Goal: Transaction & Acquisition: Purchase product/service

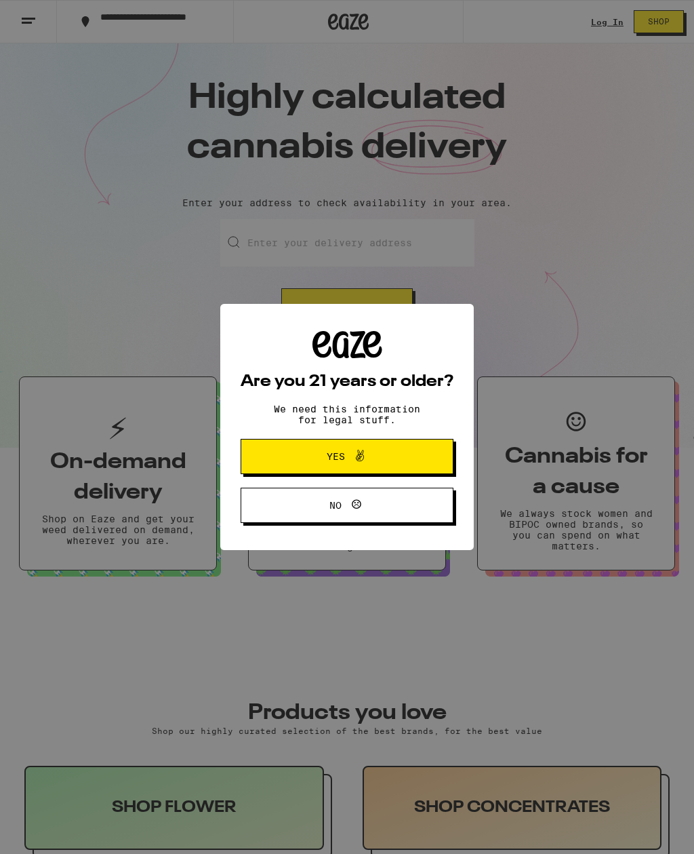
click at [396, 452] on span "Yes" at bounding box center [347, 457] width 103 height 18
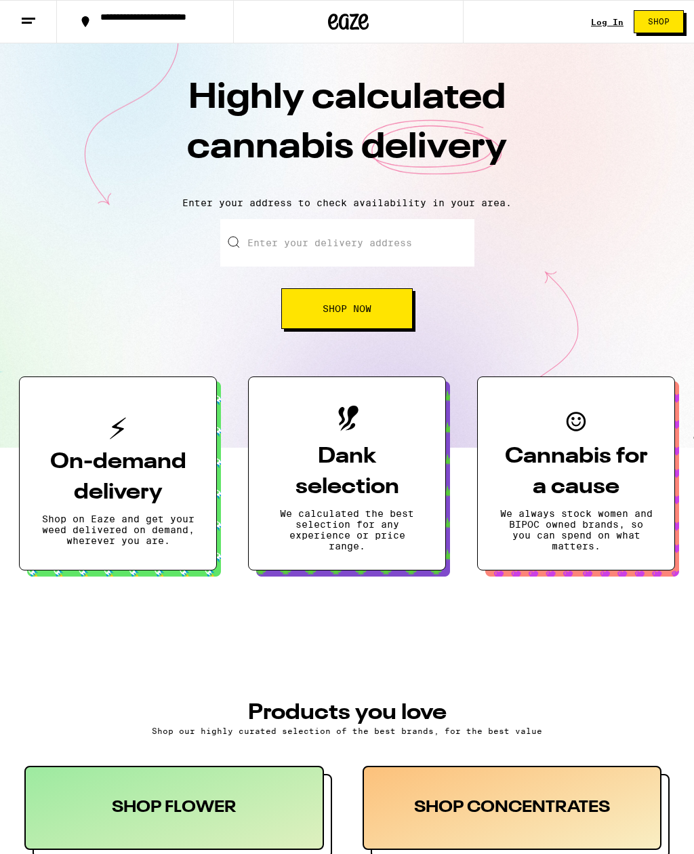
click at [606, 25] on link "Log In" at bounding box center [607, 22] width 33 height 9
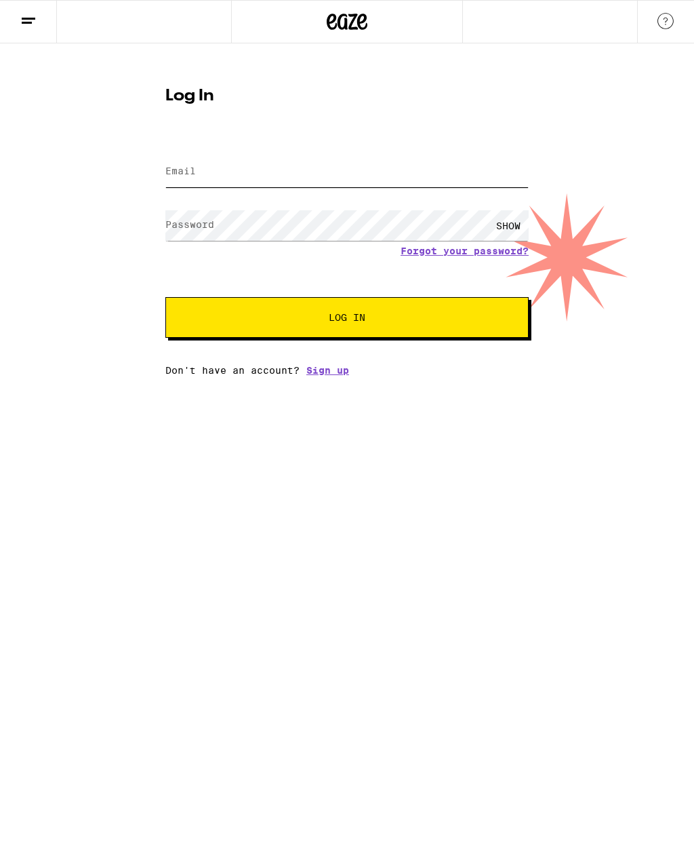
click at [408, 159] on input "Email" at bounding box center [347, 172] width 364 height 31
type input "j@[DOMAIN_NAME]"
click at [347, 319] on button "Log In" at bounding box center [347, 317] width 364 height 41
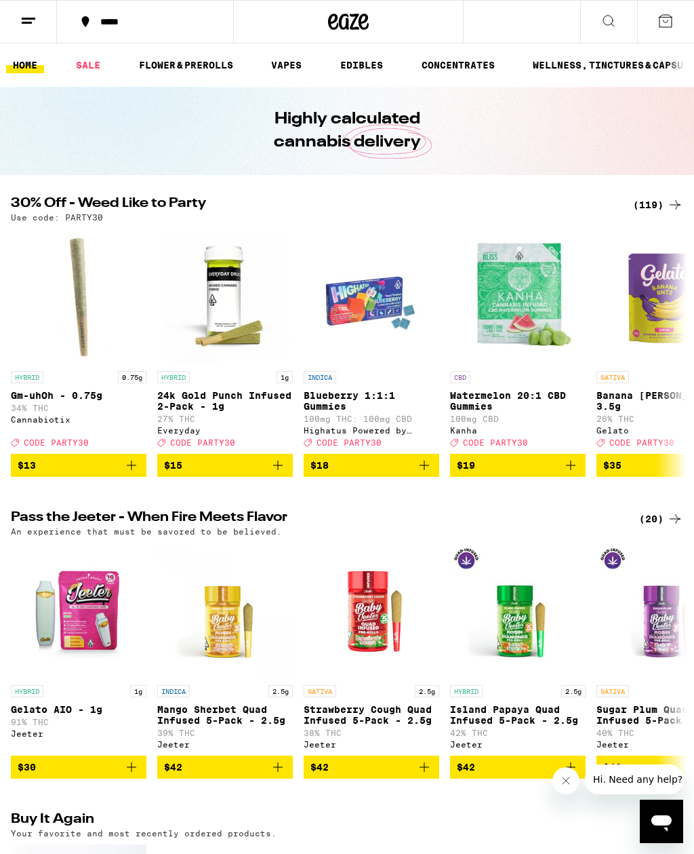
click at [33, 28] on icon at bounding box center [28, 21] width 16 height 16
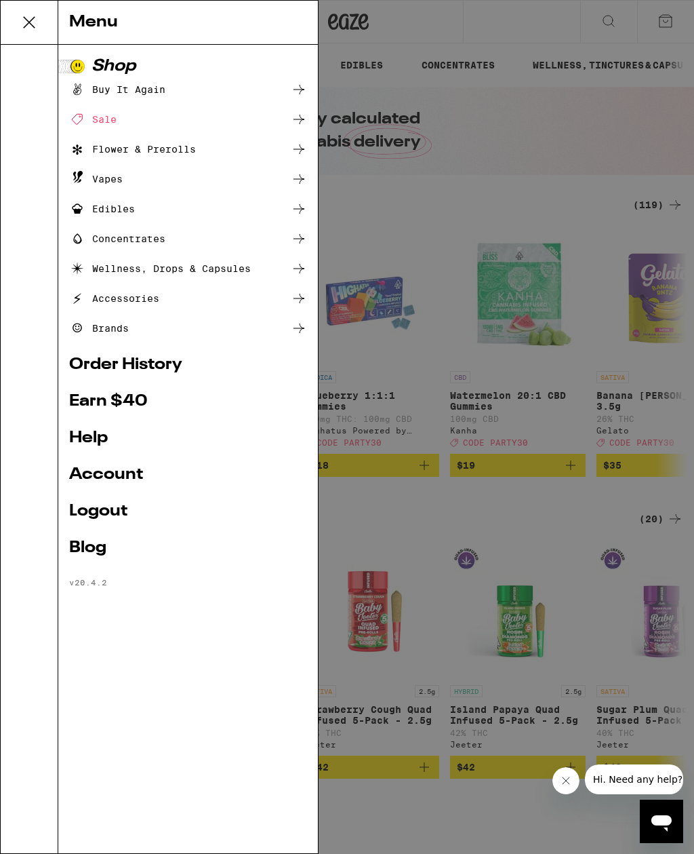
click at [300, 208] on icon at bounding box center [299, 209] width 16 height 16
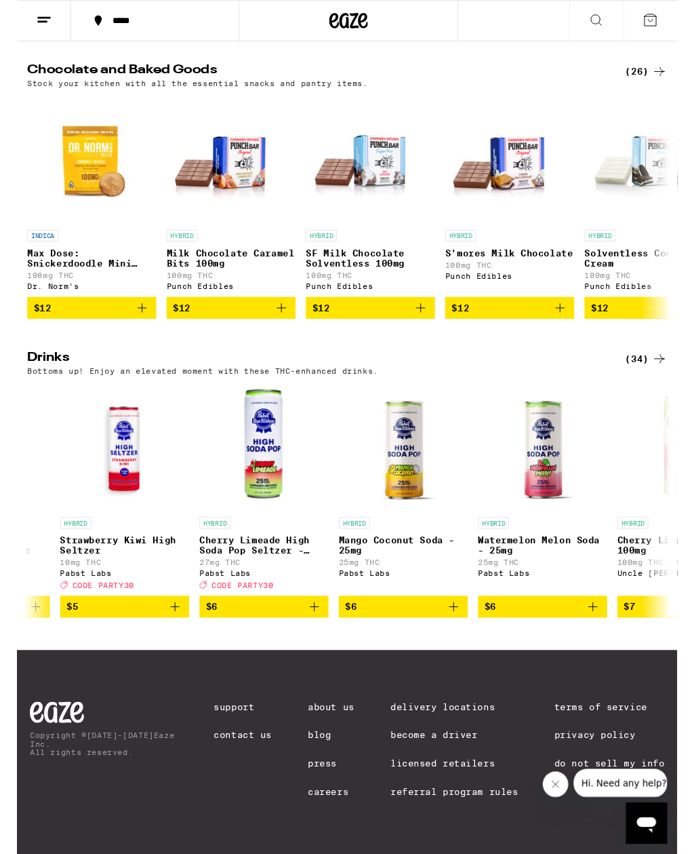
scroll to position [0, 552]
click at [656, 369] on div "(34)" at bounding box center [662, 377] width 44 height 16
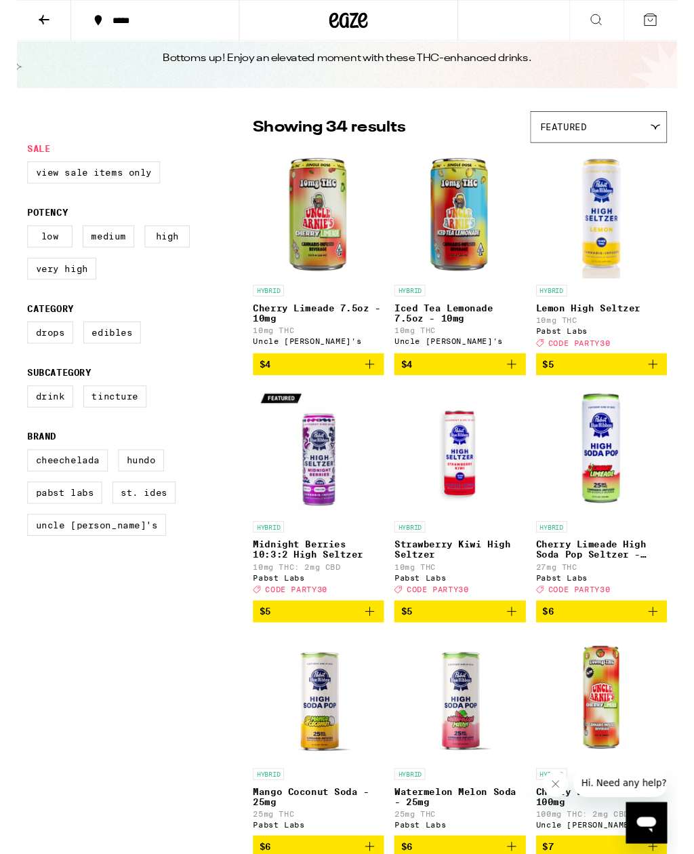
scroll to position [39, 0]
click at [106, 246] on label "Medium" at bounding box center [96, 248] width 54 height 23
click at [14, 239] on input "Medium" at bounding box center [14, 239] width 1 height 1
checkbox input "true"
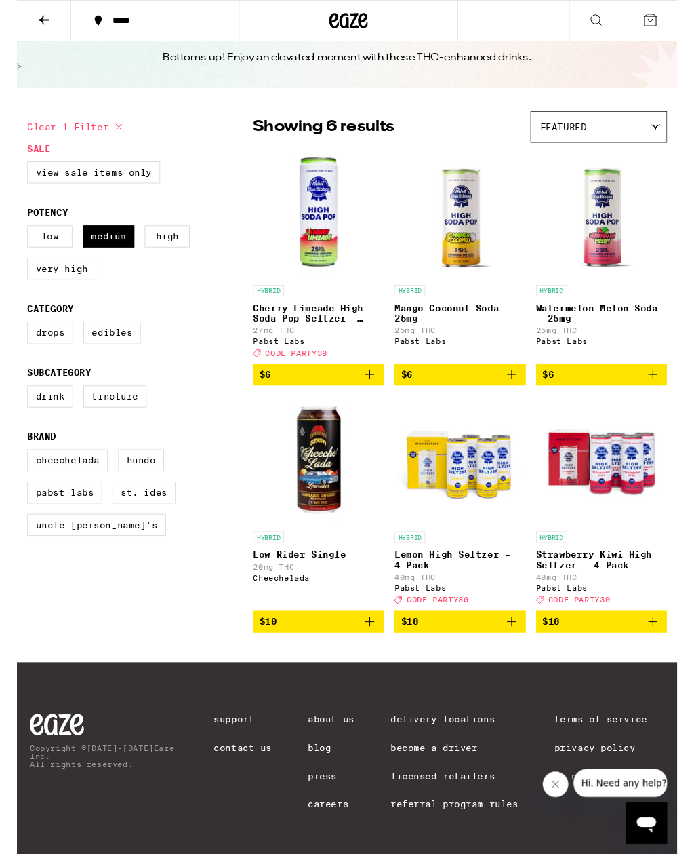
click at [44, 256] on label "Low" at bounding box center [34, 248] width 47 height 23
click at [14, 239] on input "Low" at bounding box center [14, 239] width 1 height 1
checkbox input "true"
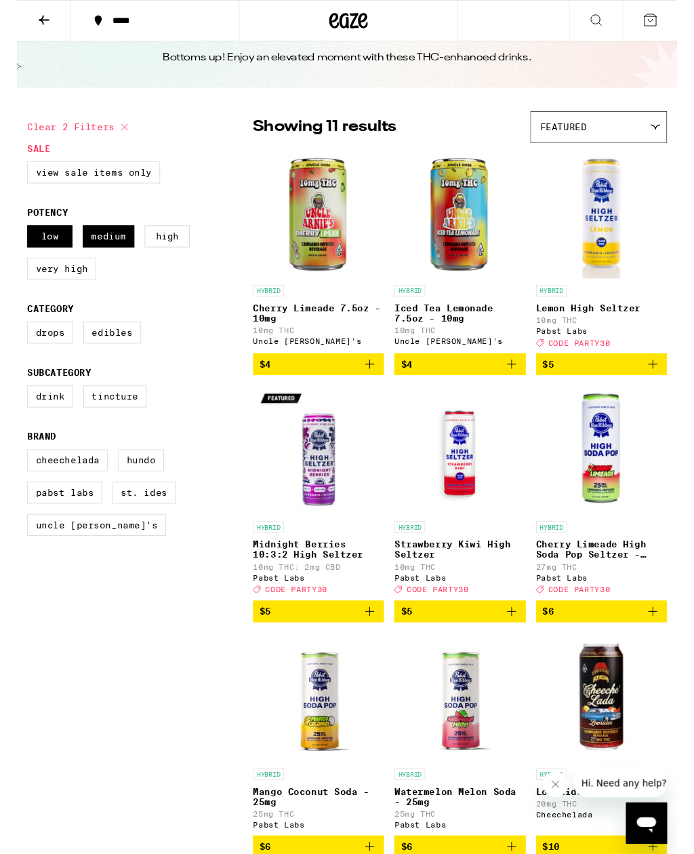
click at [119, 190] on label "View Sale Items Only" at bounding box center [81, 181] width 140 height 23
click at [14, 172] on input "View Sale Items Only" at bounding box center [14, 172] width 1 height 1
checkbox input "true"
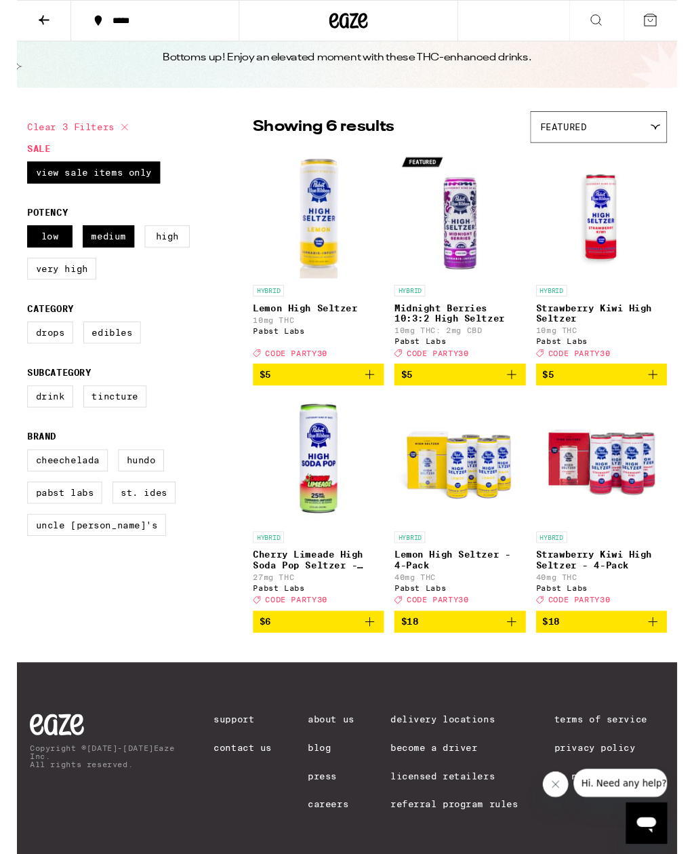
click at [105, 254] on label "Medium" at bounding box center [96, 248] width 54 height 23
click at [14, 239] on input "Medium" at bounding box center [14, 239] width 1 height 1
checkbox input "false"
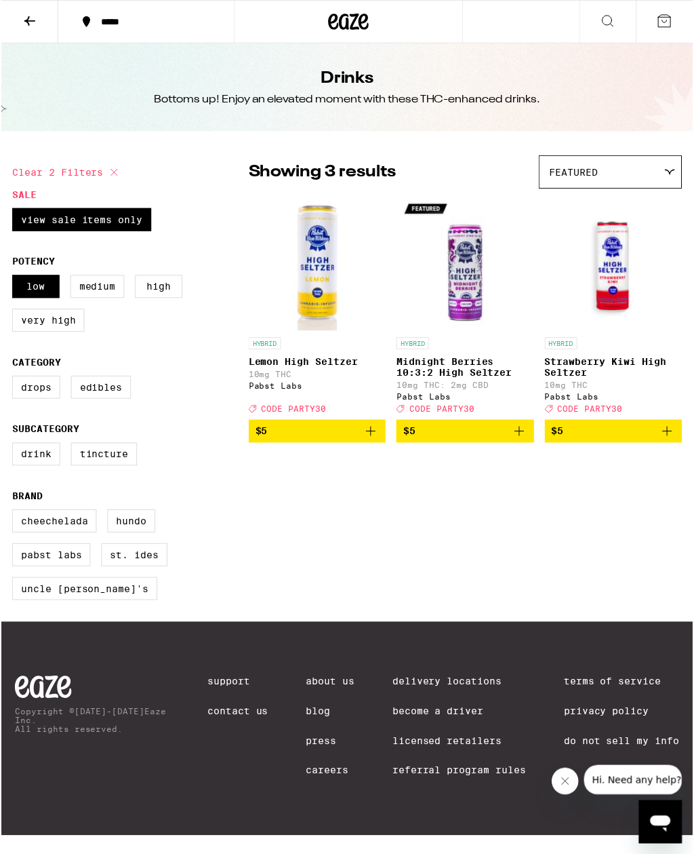
scroll to position [19, 0]
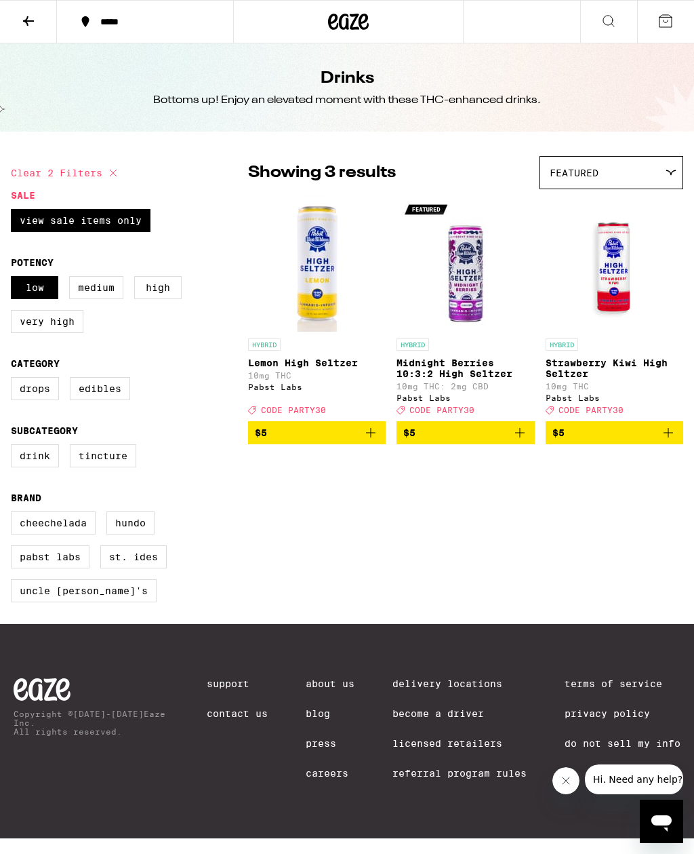
click at [136, 209] on label "View Sale Items Only" at bounding box center [81, 220] width 140 height 23
click at [14, 211] on input "View Sale Items Only" at bounding box center [14, 211] width 1 height 1
checkbox input "false"
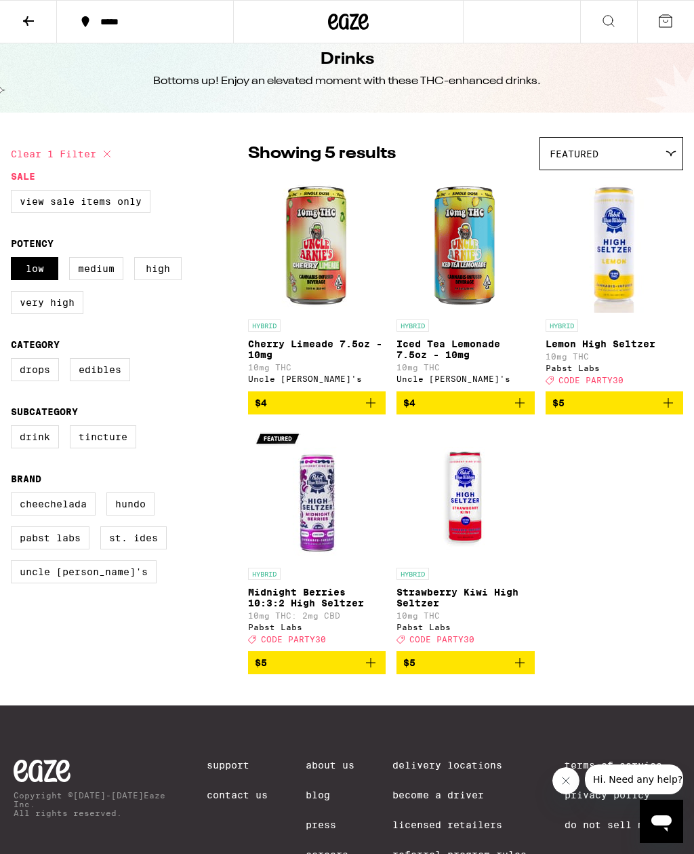
click at [66, 314] on label "Very High" at bounding box center [47, 302] width 73 height 23
click at [14, 260] on input "Very High" at bounding box center [14, 259] width 1 height 1
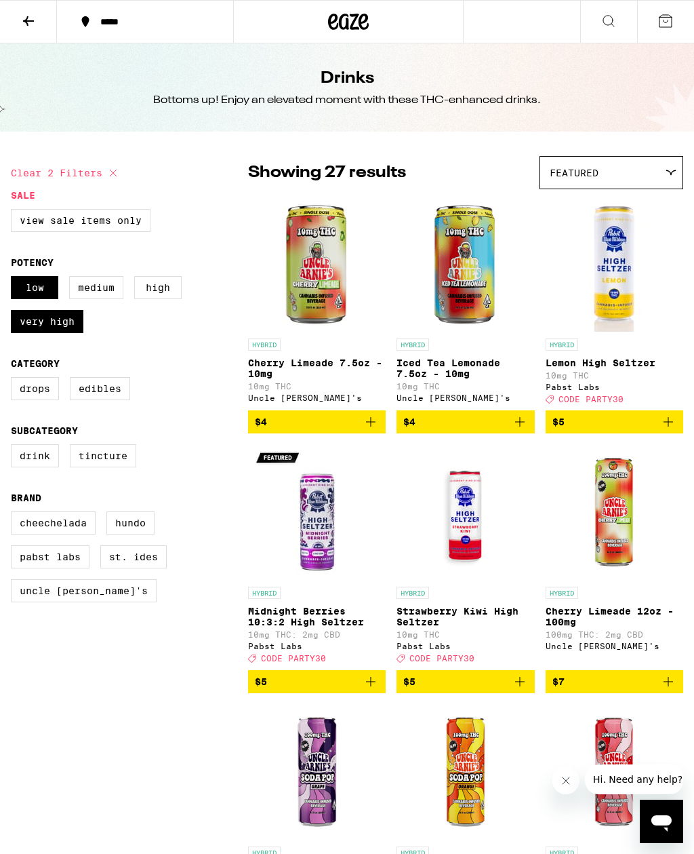
click at [66, 333] on label "Very High" at bounding box center [47, 321] width 73 height 23
click at [14, 279] on input "Very High" at bounding box center [14, 278] width 1 height 1
checkbox input "false"
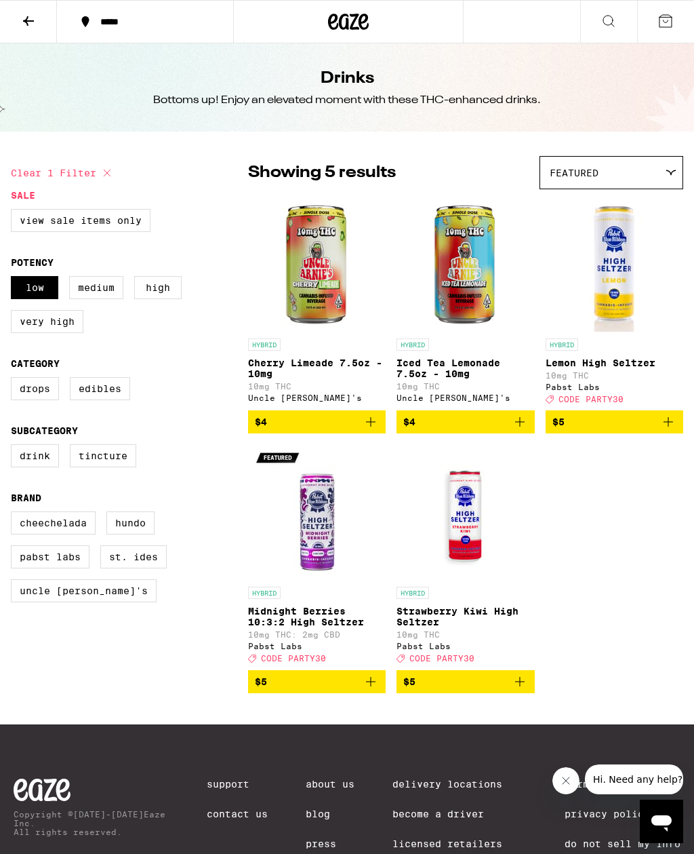
click at [43, 463] on label "Drink" at bounding box center [35, 455] width 48 height 23
click at [14, 447] on input "Drink" at bounding box center [14, 446] width 1 height 1
checkbox input "true"
click at [111, 283] on label "Medium" at bounding box center [96, 287] width 54 height 23
click at [14, 279] on input "Medium" at bounding box center [14, 278] width 1 height 1
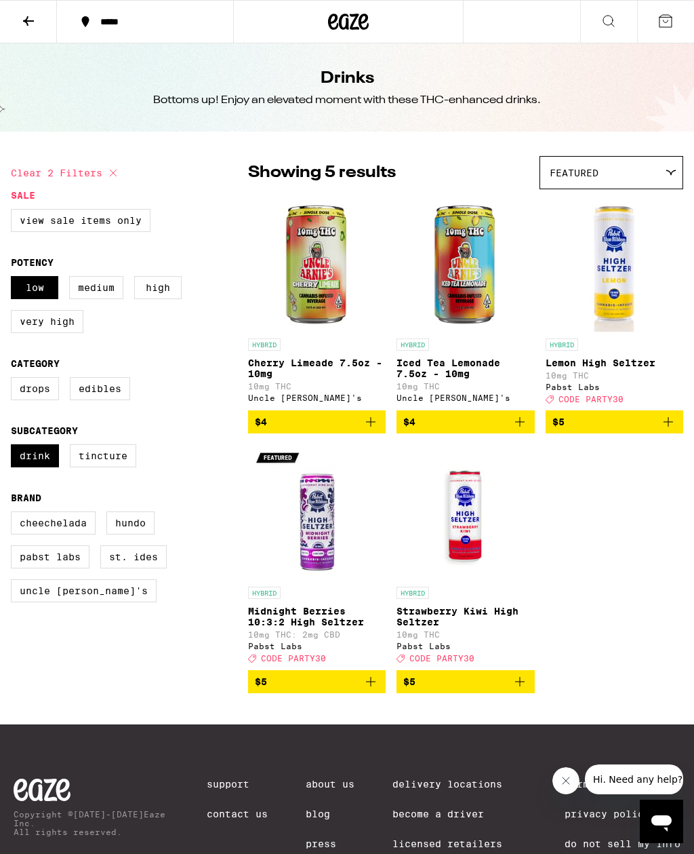
checkbox input "true"
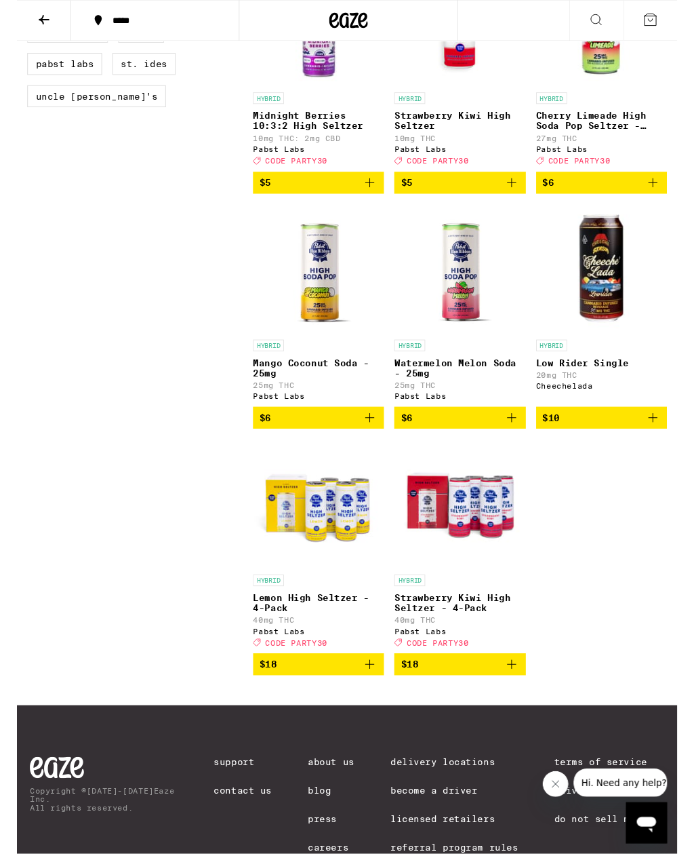
scroll to position [490, 0]
click at [377, 706] on icon "Add to bag" at bounding box center [371, 698] width 16 height 16
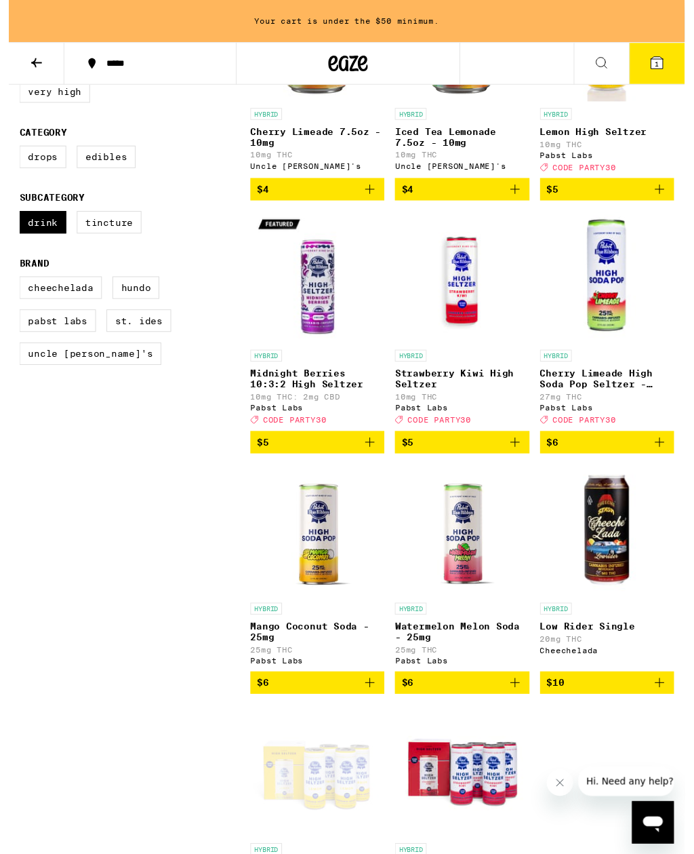
scroll to position [0, 0]
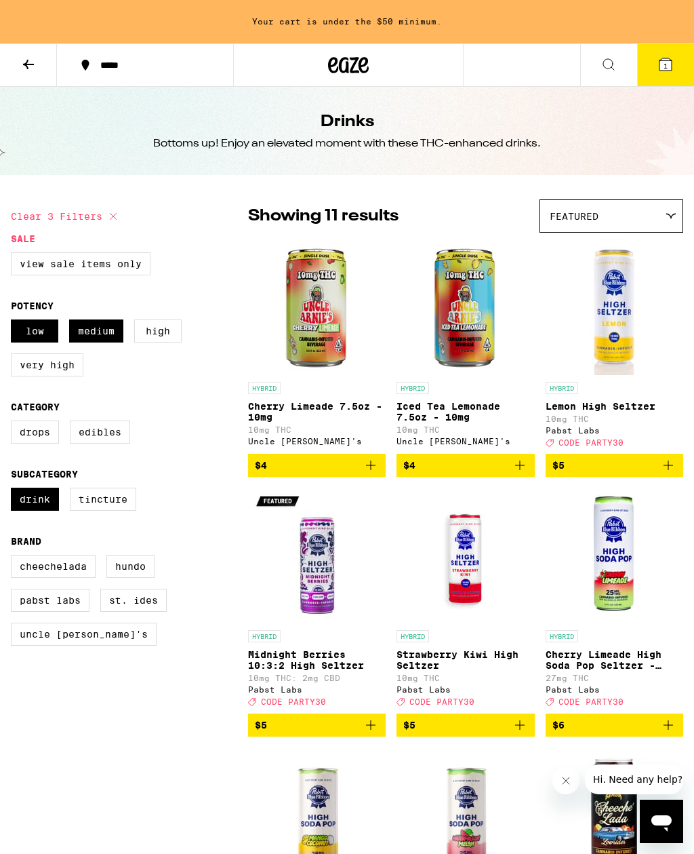
click at [33, 69] on icon at bounding box center [28, 64] width 16 height 16
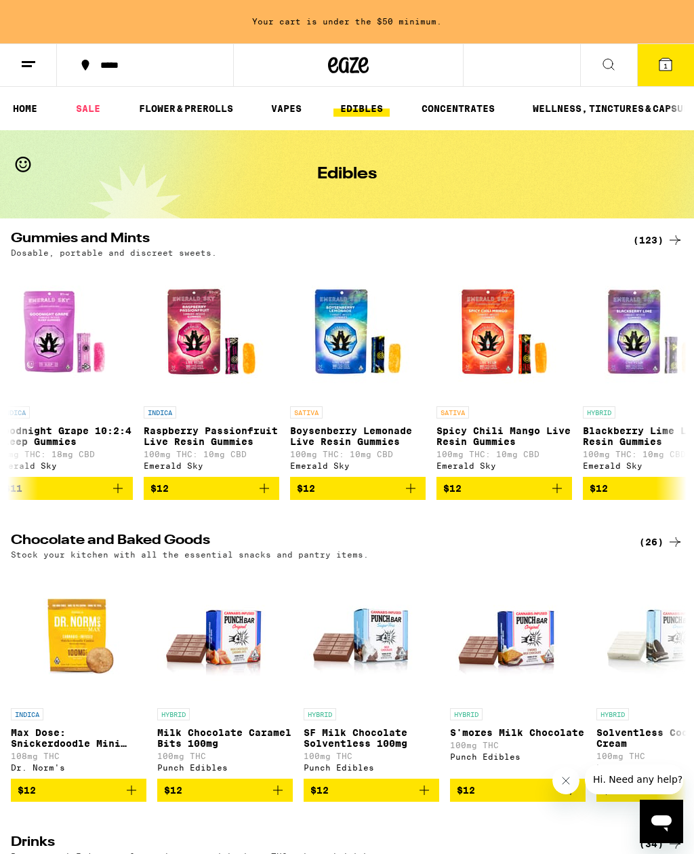
scroll to position [0, 2211]
click at [661, 218] on div "Edibles" at bounding box center [347, 174] width 694 height 88
click at [656, 233] on div "(123)" at bounding box center [658, 240] width 50 height 16
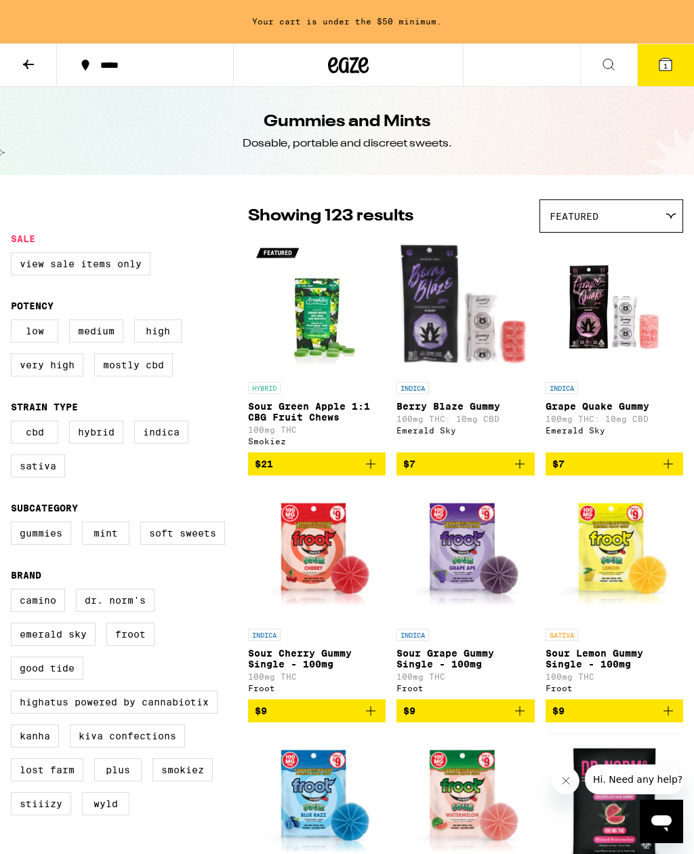
click at [364, 71] on icon at bounding box center [348, 65] width 41 height 24
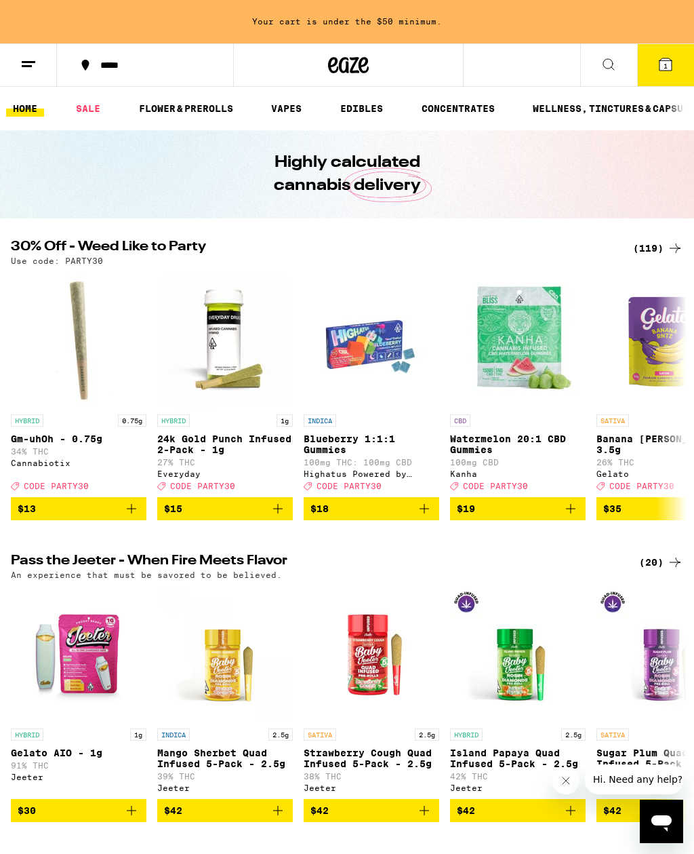
click at [101, 109] on link "SALE" at bounding box center [88, 108] width 38 height 16
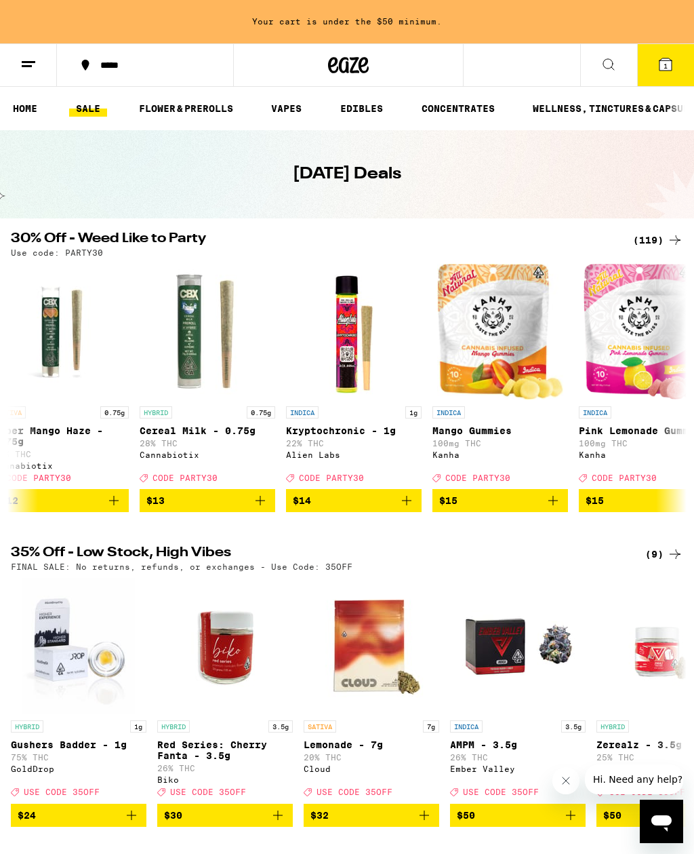
click at [673, 233] on icon at bounding box center [675, 240] width 16 height 16
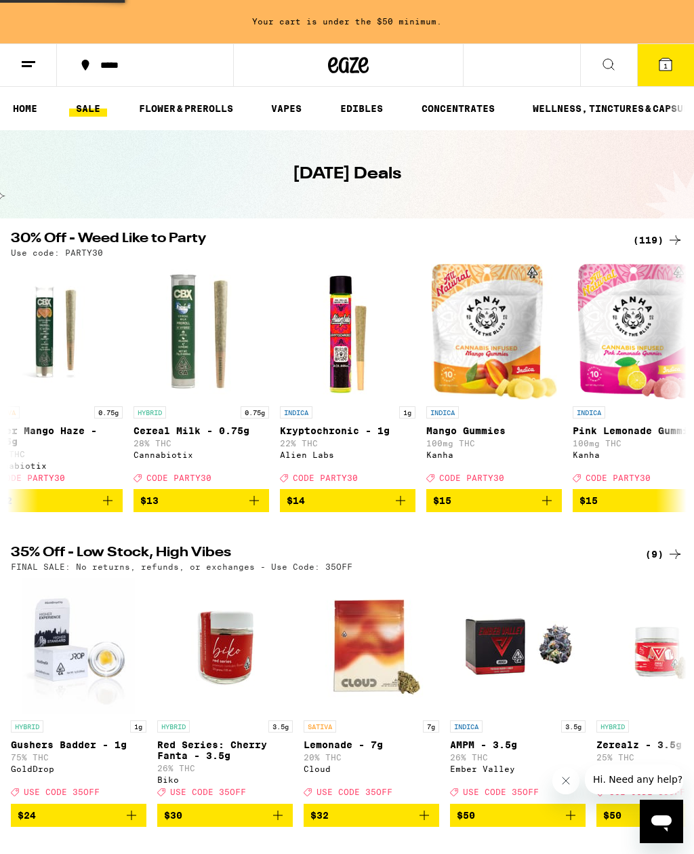
scroll to position [0, 2369]
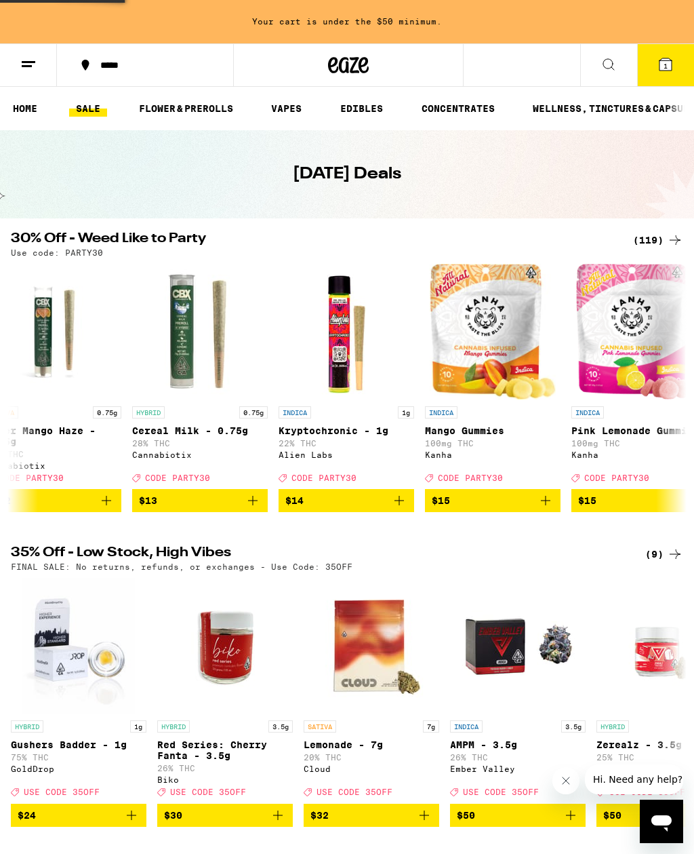
click at [671, 230] on div "Your cart is under the $50 minimum. ***** ***** 1 Checkout $ 18 1 HOME SALE FLO…" at bounding box center [347, 537] width 694 height 1075
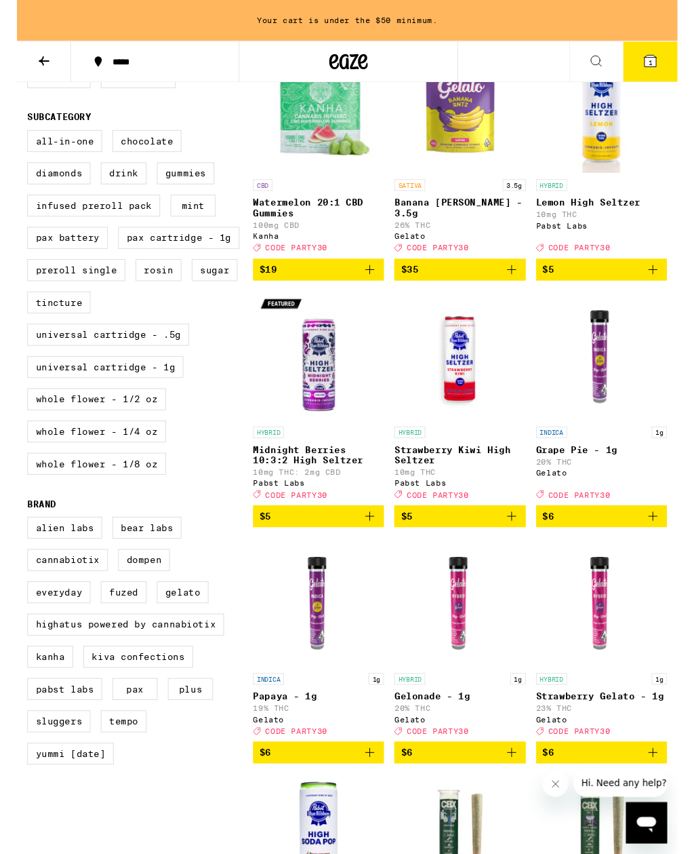
scroll to position [453, 0]
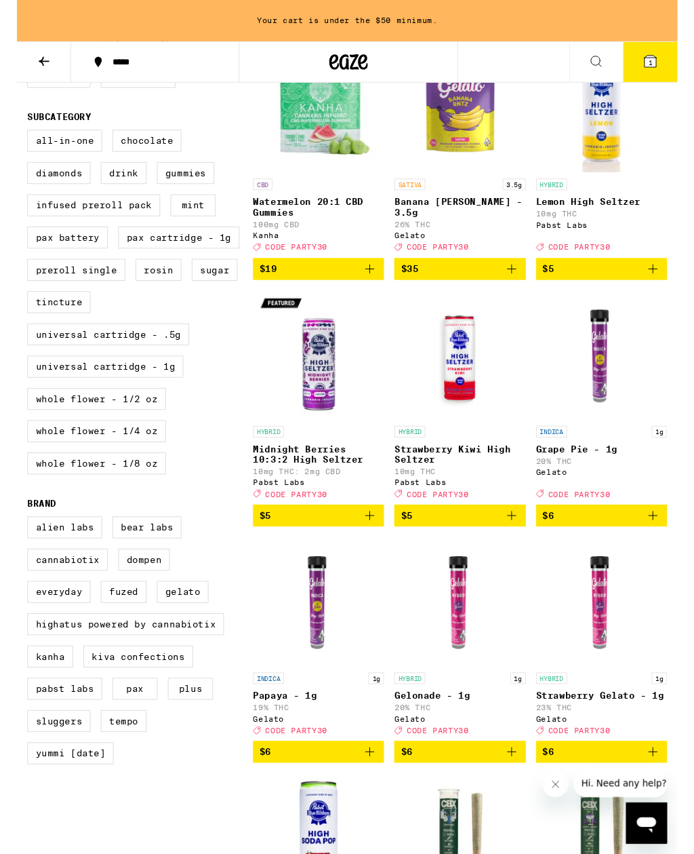
click at [125, 701] on label "Kiva Confections" at bounding box center [127, 689] width 115 height 23
click at [14, 545] on input "Kiva Confections" at bounding box center [14, 545] width 1 height 1
checkbox input "true"
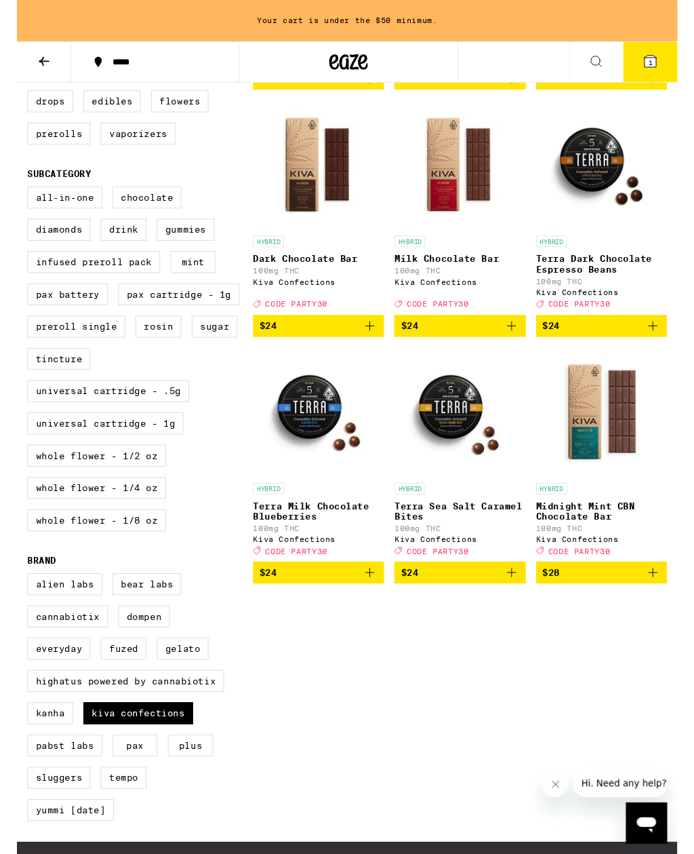
scroll to position [394, 0]
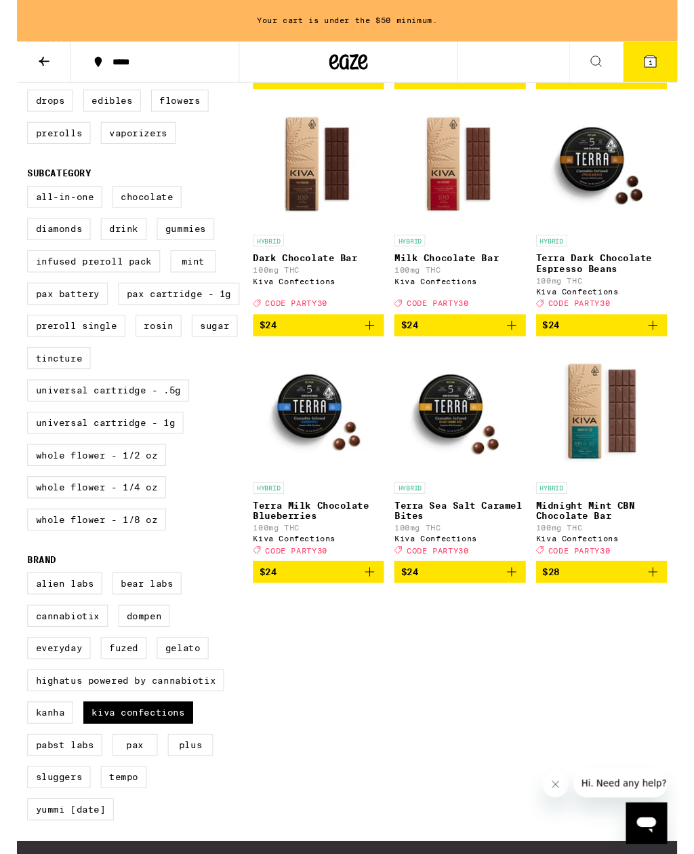
click at [193, 692] on label "Gelato" at bounding box center [174, 680] width 54 height 23
click at [14, 604] on input "Gelato" at bounding box center [14, 604] width 1 height 1
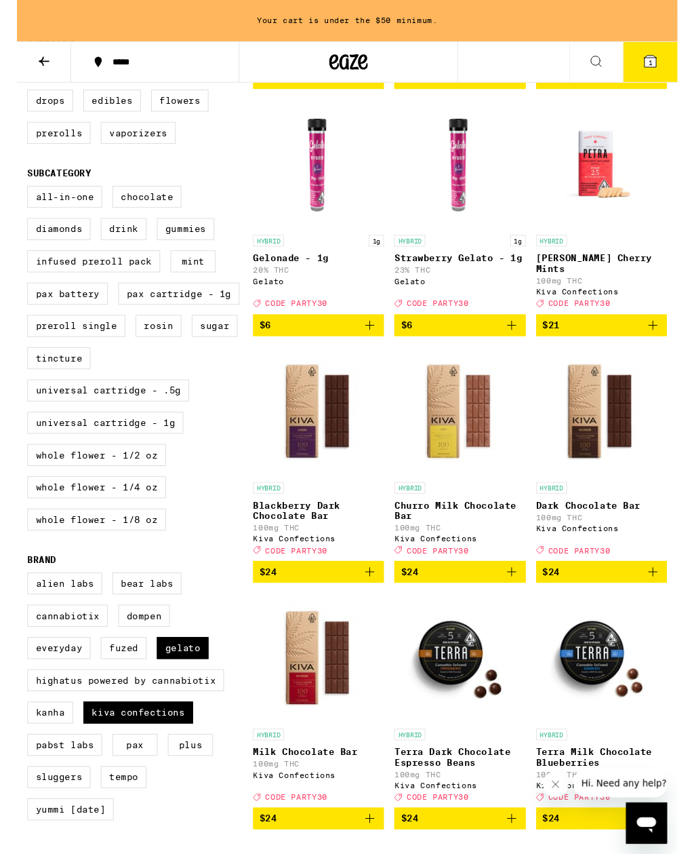
click at [192, 692] on label "Gelato" at bounding box center [174, 680] width 54 height 23
click at [14, 604] on input "Gelato" at bounding box center [14, 604] width 1 height 1
checkbox input "false"
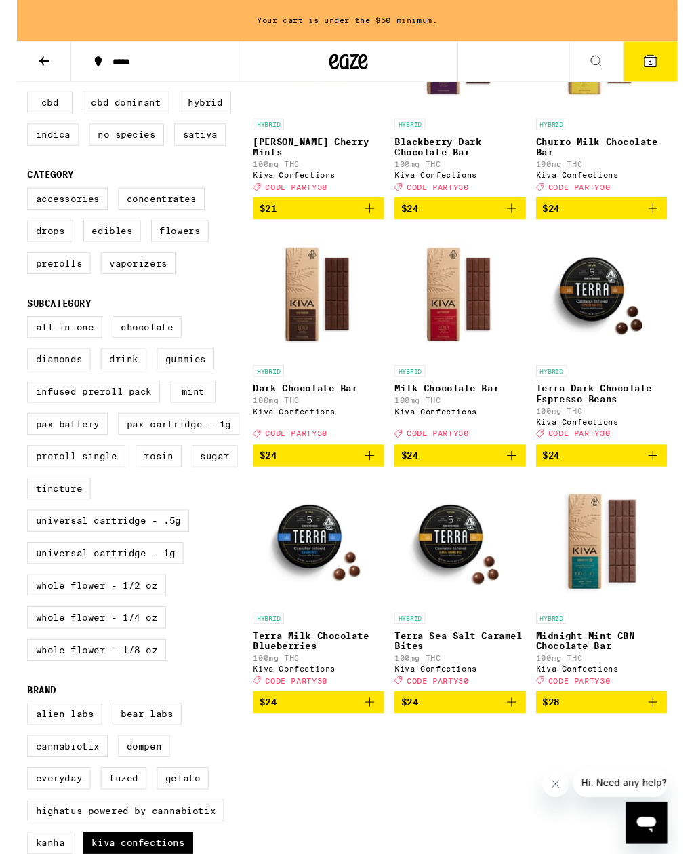
scroll to position [258, 0]
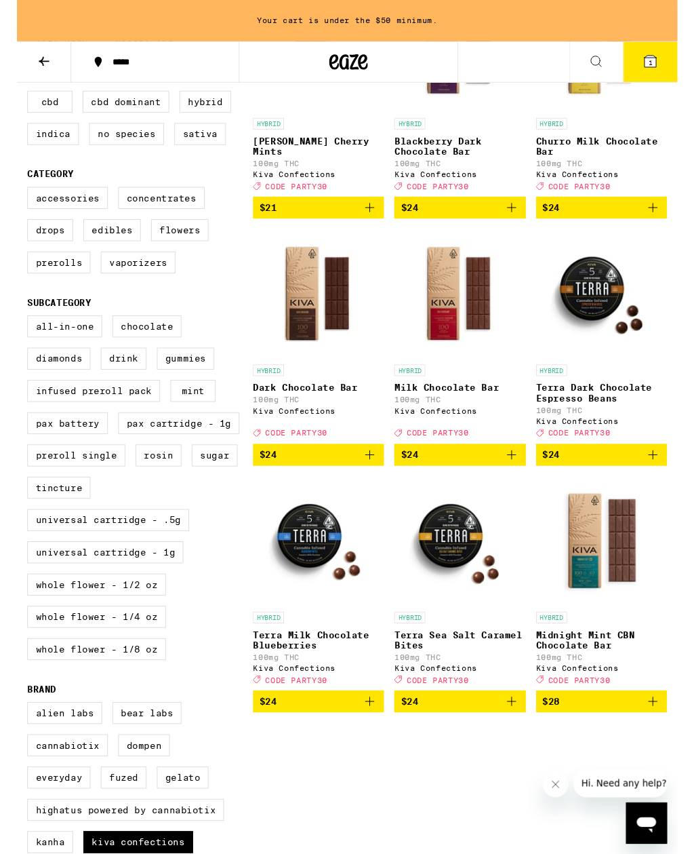
click at [189, 423] on label "Mint" at bounding box center [184, 410] width 47 height 23
click at [14, 334] on input "Mint" at bounding box center [14, 334] width 1 height 1
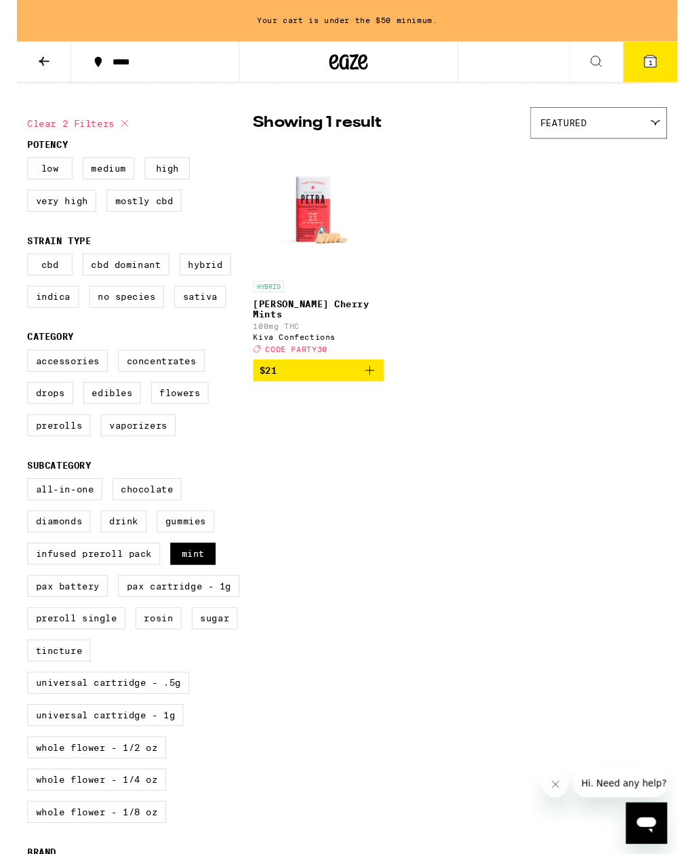
scroll to position [86, 0]
click at [378, 398] on icon "Add to bag" at bounding box center [371, 390] width 16 height 16
click at [195, 593] on label "Mint" at bounding box center [184, 581] width 47 height 23
click at [14, 505] on input "Mint" at bounding box center [14, 505] width 1 height 1
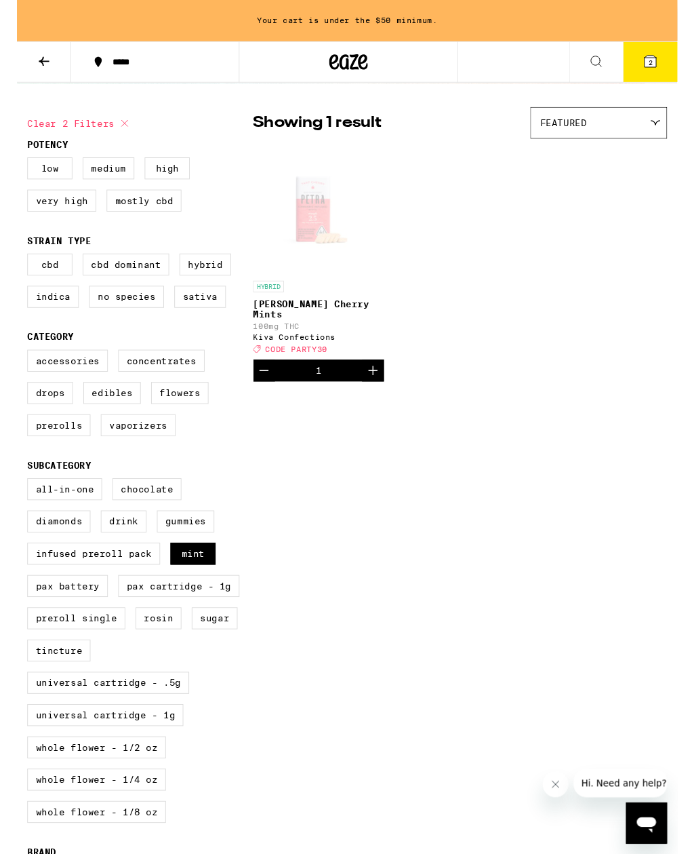
checkbox input "false"
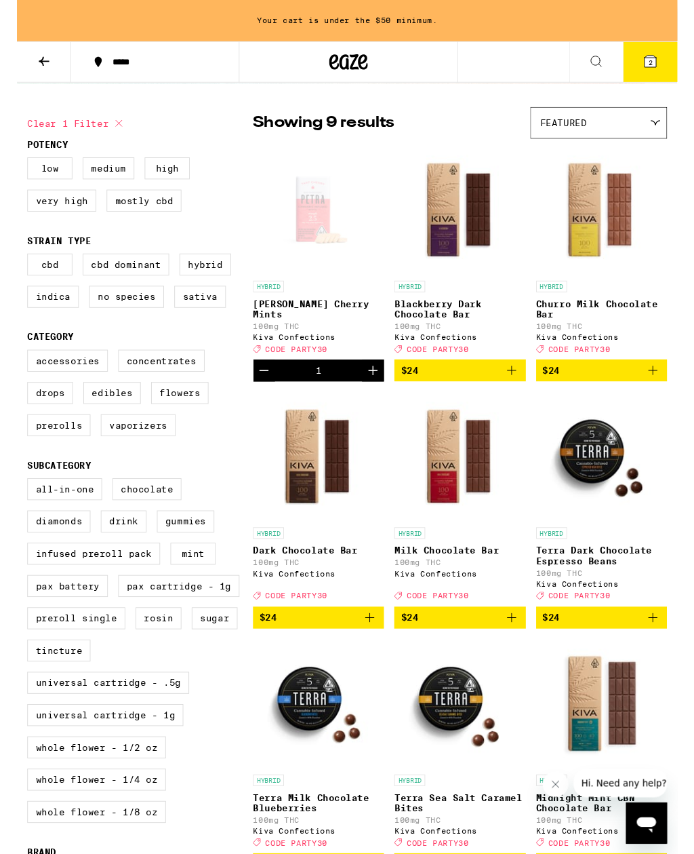
click at [216, 661] on label "Sugar" at bounding box center [208, 649] width 48 height 23
click at [14, 505] on input "Sugar" at bounding box center [14, 505] width 1 height 1
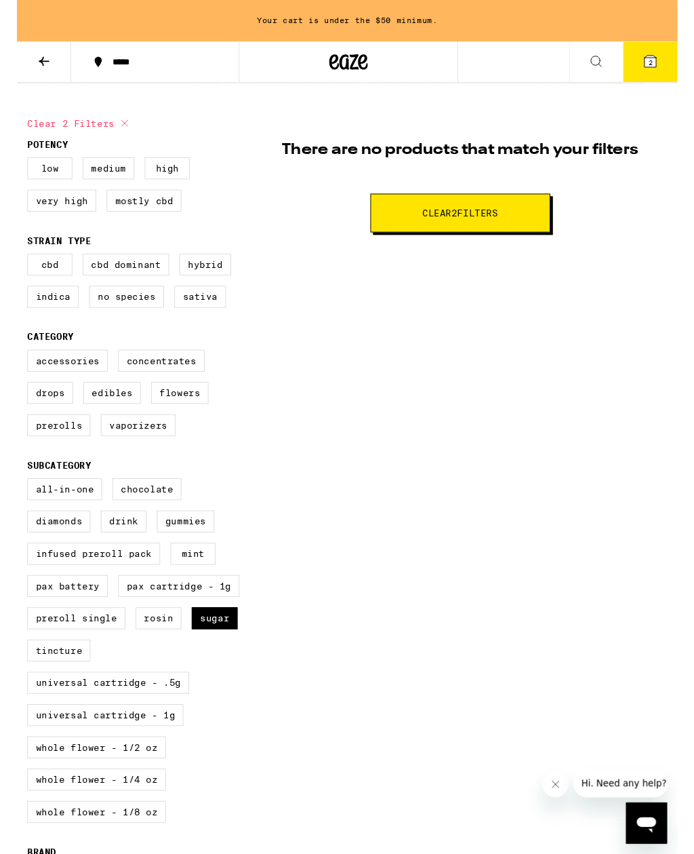
click at [422, 234] on button "Clear 2 filter s" at bounding box center [466, 223] width 189 height 41
checkbox input "false"
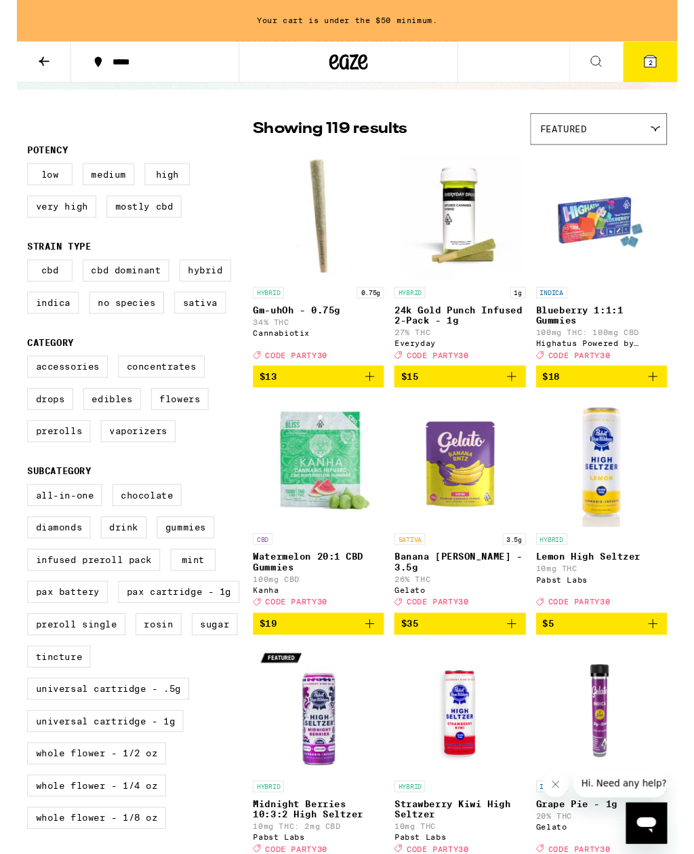
scroll to position [80, 0]
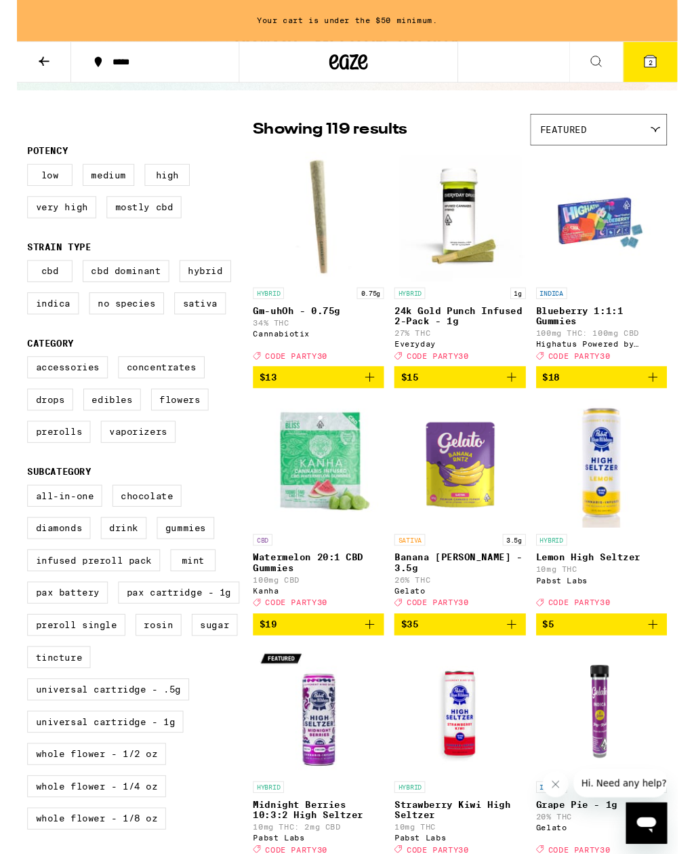
click at [186, 600] on label "Mint" at bounding box center [184, 588] width 47 height 23
click at [14, 512] on input "Mint" at bounding box center [14, 511] width 1 height 1
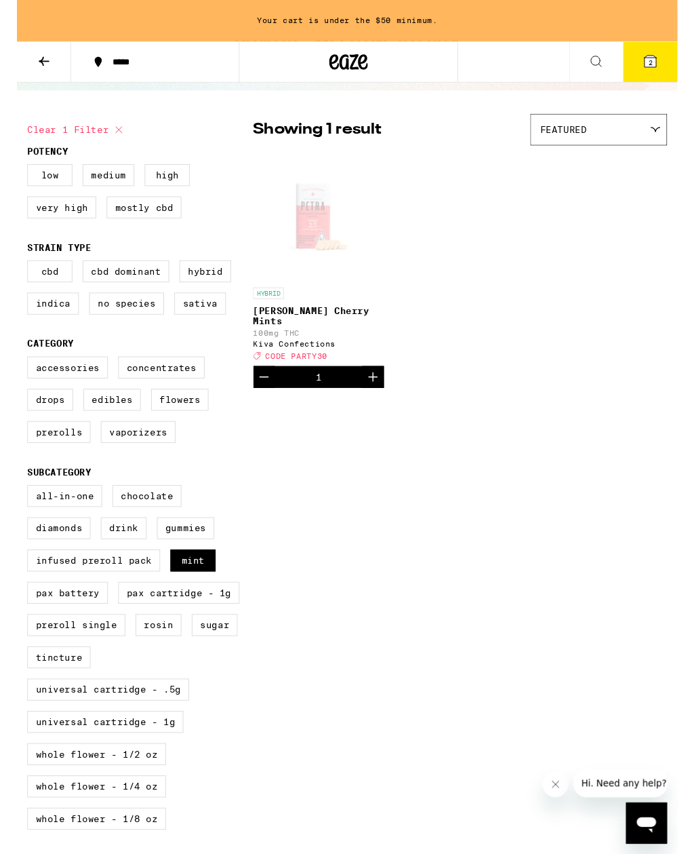
click at [193, 600] on label "Mint" at bounding box center [184, 588] width 47 height 23
click at [14, 512] on input "Mint" at bounding box center [14, 511] width 1 height 1
checkbox input "false"
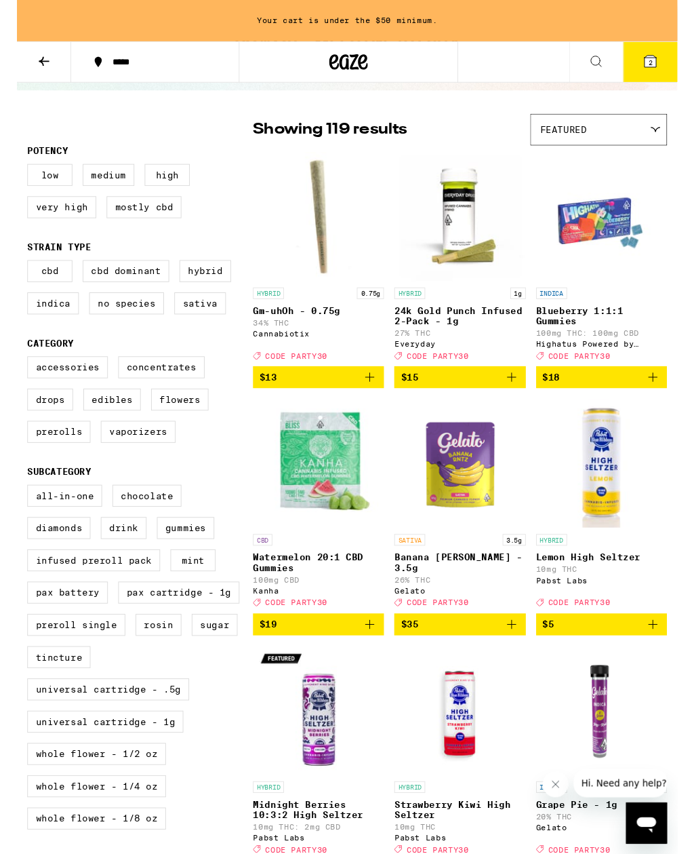
click at [117, 566] on label "Drink" at bounding box center [112, 554] width 48 height 23
click at [14, 512] on input "Drink" at bounding box center [14, 511] width 1 height 1
checkbox input "true"
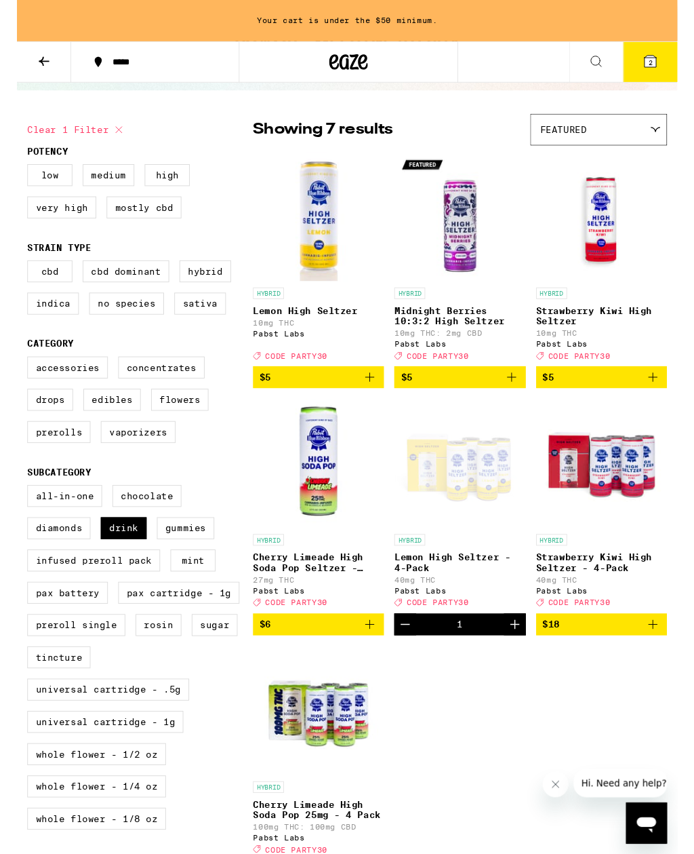
click at [518, 404] on icon "Add to bag" at bounding box center [520, 396] width 16 height 16
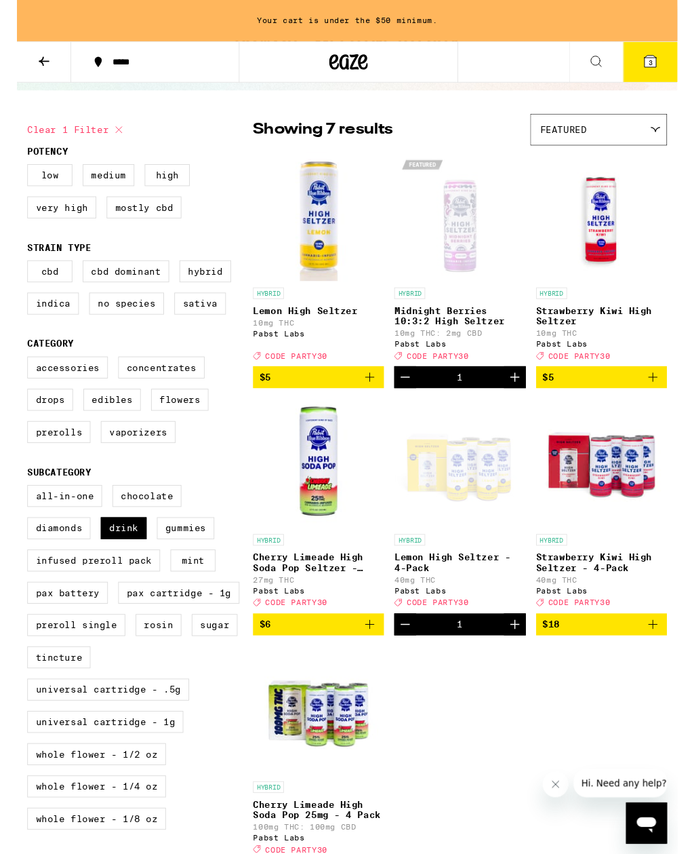
click at [680, 58] on button "3" at bounding box center [666, 65] width 57 height 42
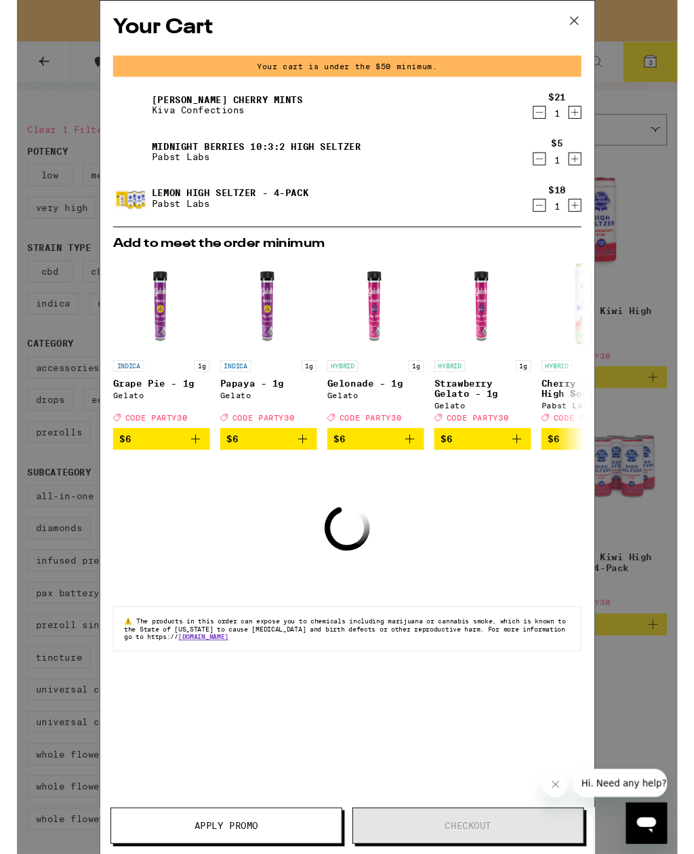
click at [591, 20] on icon at bounding box center [586, 22] width 20 height 20
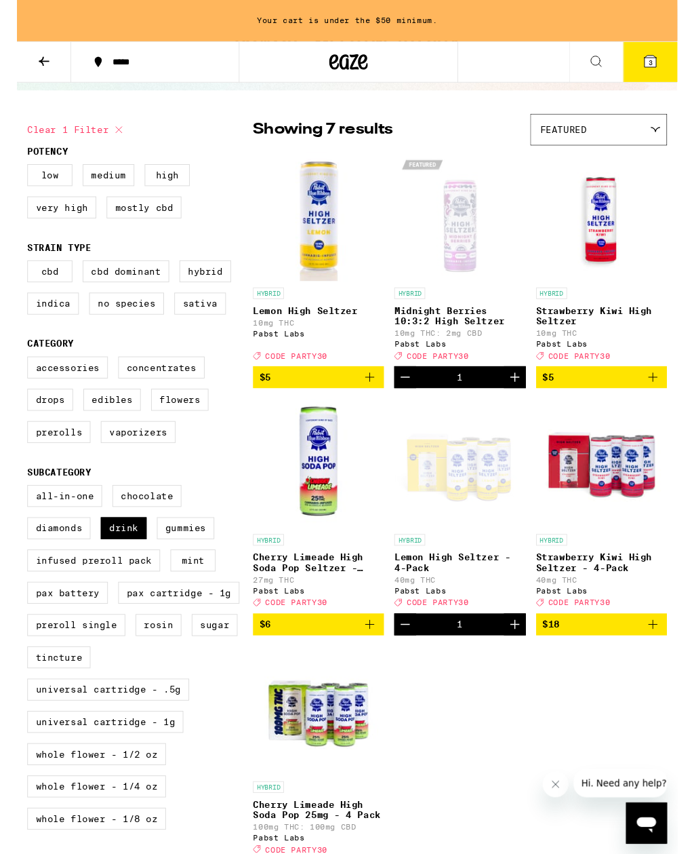
click at [340, 68] on icon at bounding box center [349, 65] width 20 height 16
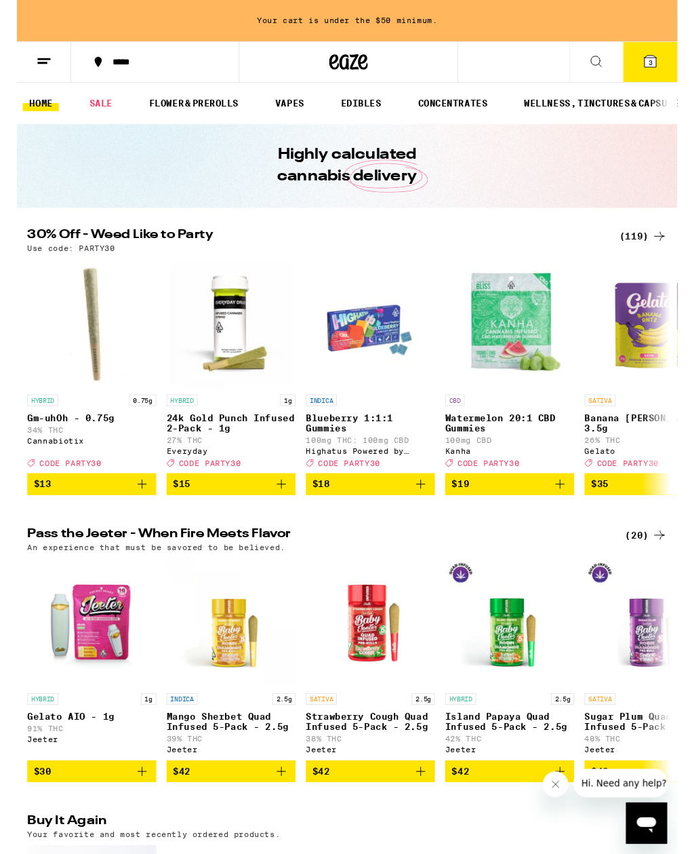
click at [31, 71] on icon at bounding box center [28, 64] width 16 height 16
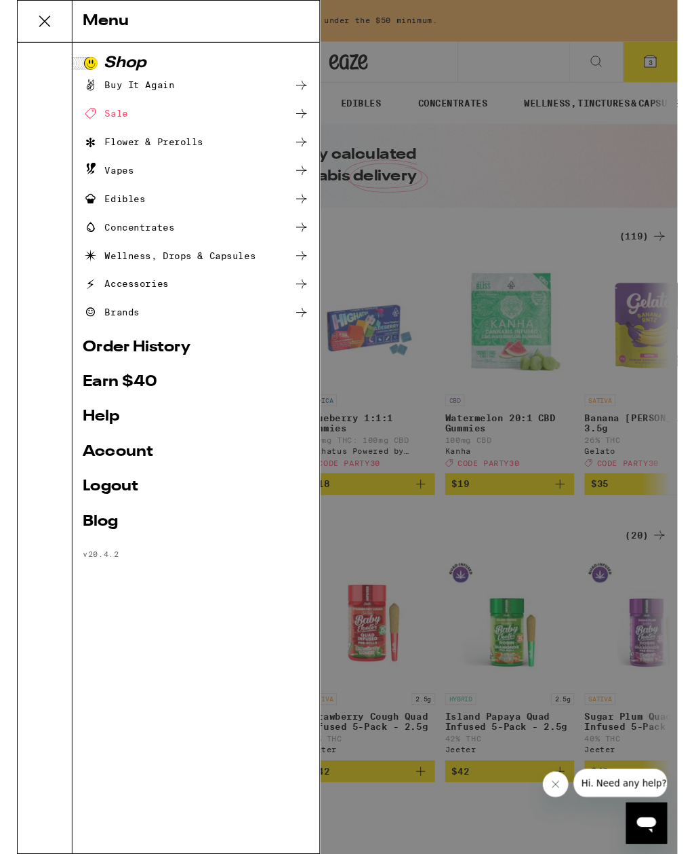
click at [305, 205] on icon at bounding box center [299, 209] width 16 height 16
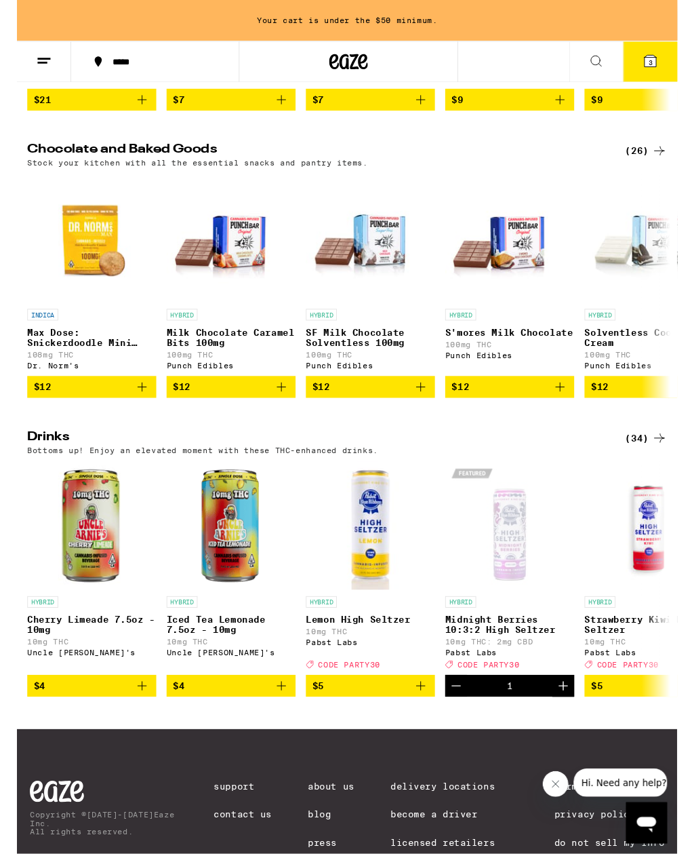
scroll to position [509, 0]
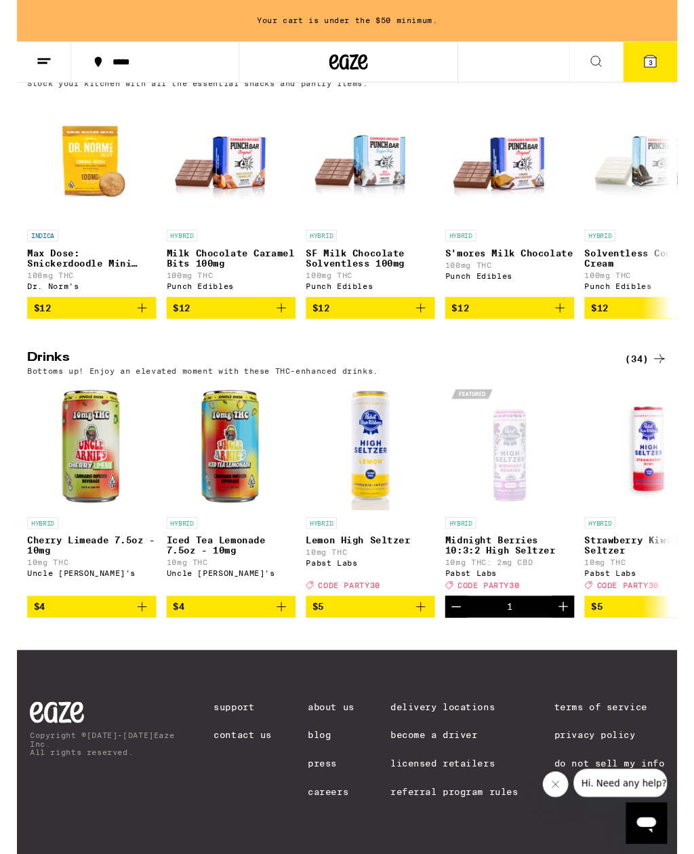
click at [292, 626] on button "$4" at bounding box center [225, 637] width 136 height 23
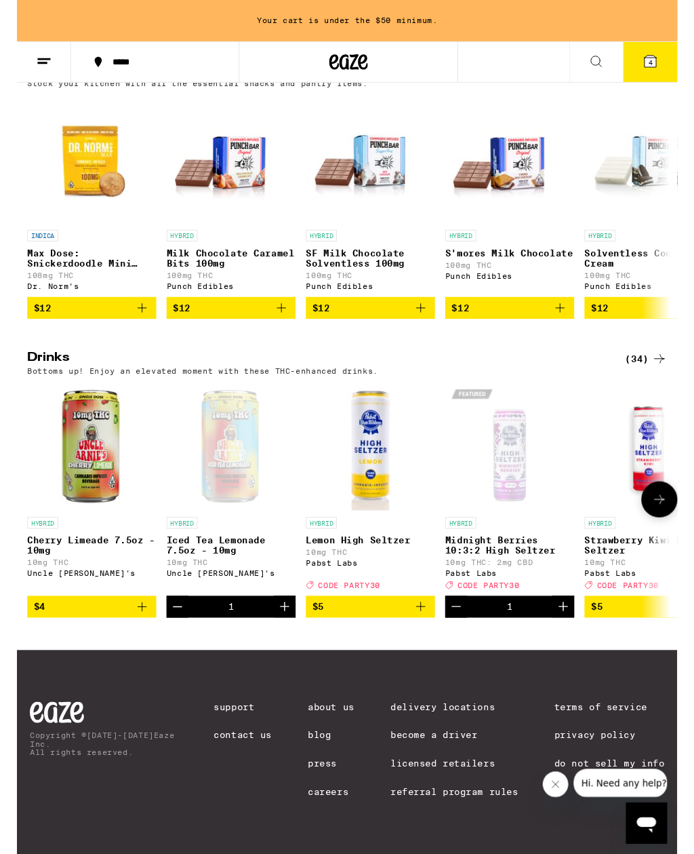
click at [671, 68] on icon at bounding box center [666, 64] width 12 height 12
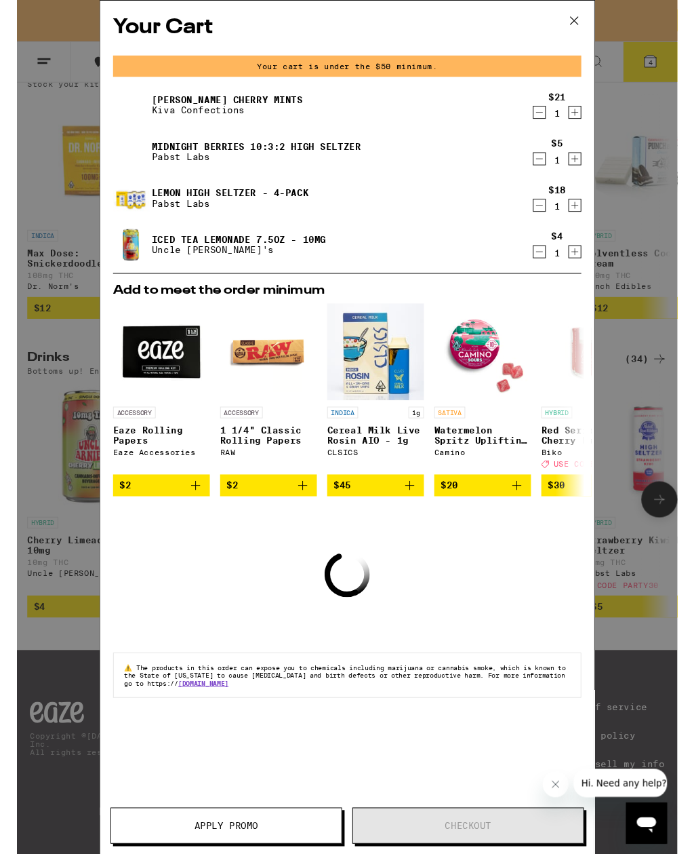
click at [590, 15] on icon at bounding box center [586, 22] width 20 height 20
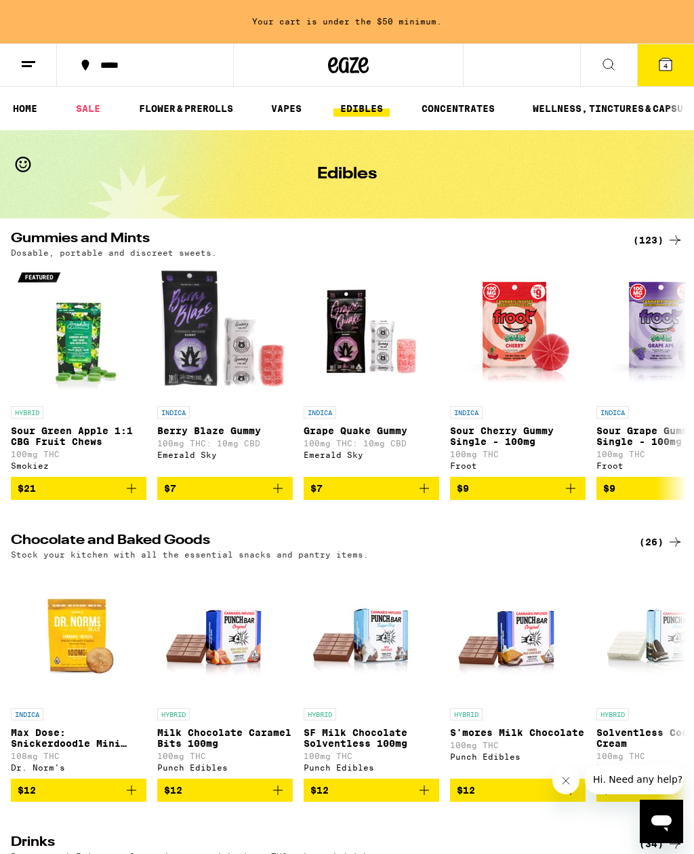
click at [670, 64] on icon at bounding box center [666, 64] width 12 height 12
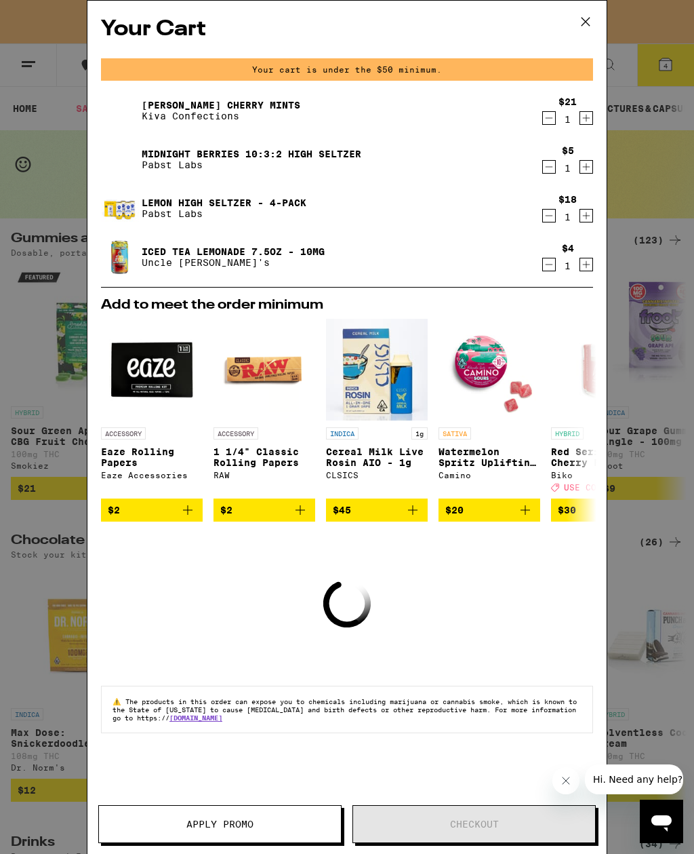
click at [583, 262] on icon "Increment" at bounding box center [587, 264] width 12 height 16
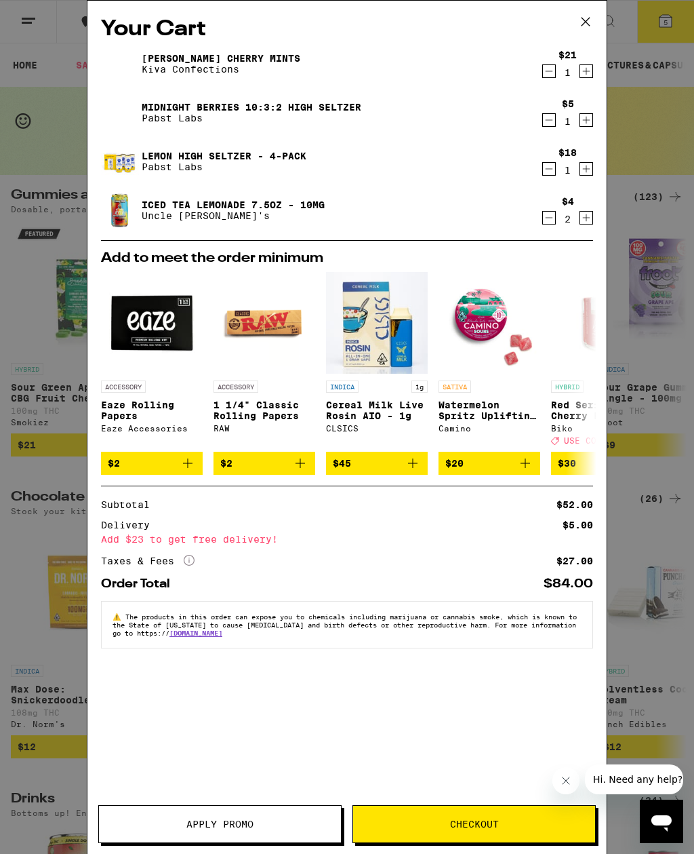
click at [235, 817] on button "Apply Promo" at bounding box center [219, 824] width 243 height 38
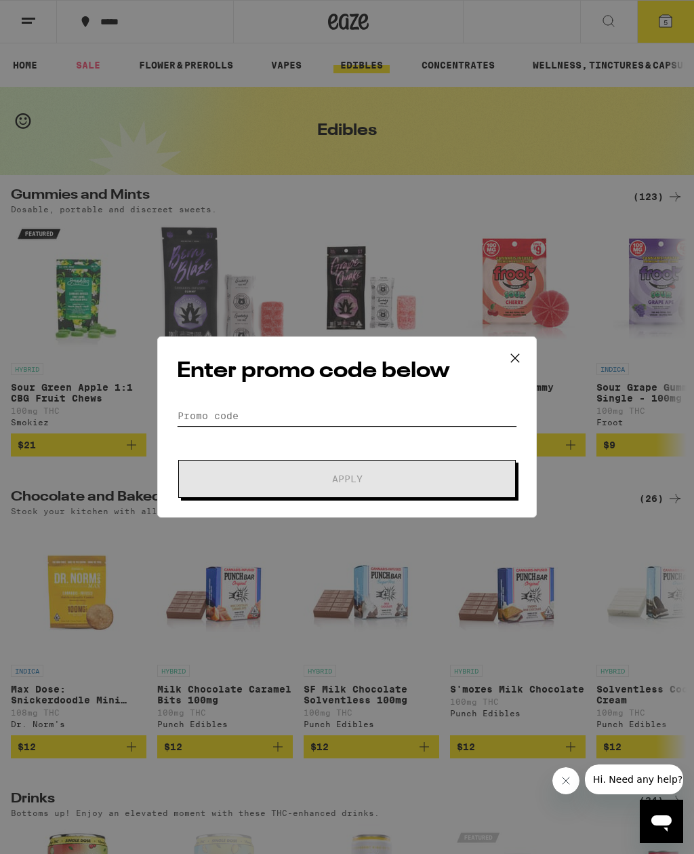
click at [326, 406] on input "Promo Code" at bounding box center [347, 416] width 340 height 20
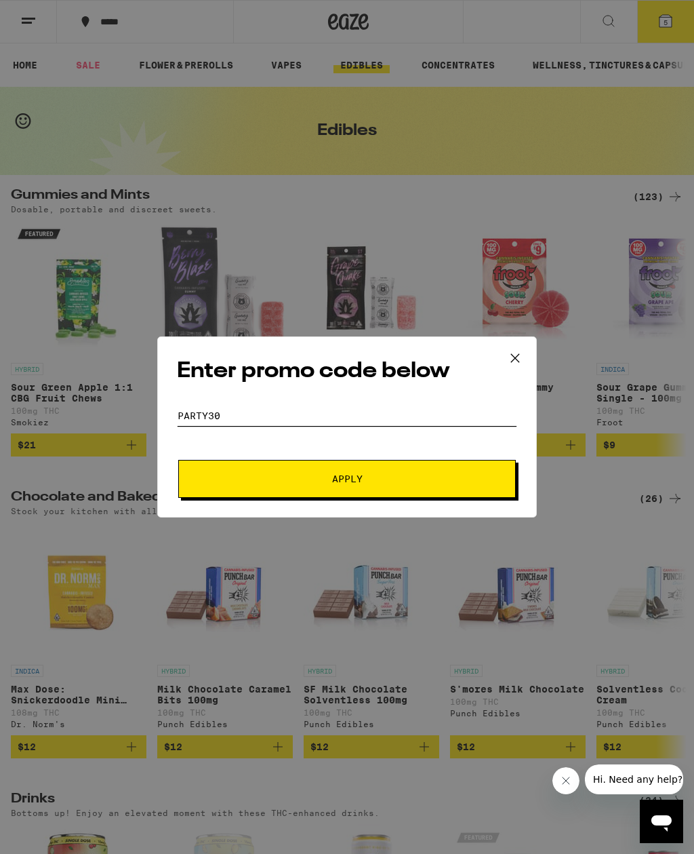
type input "Party30"
click at [435, 480] on span "Apply" at bounding box center [347, 478] width 244 height 9
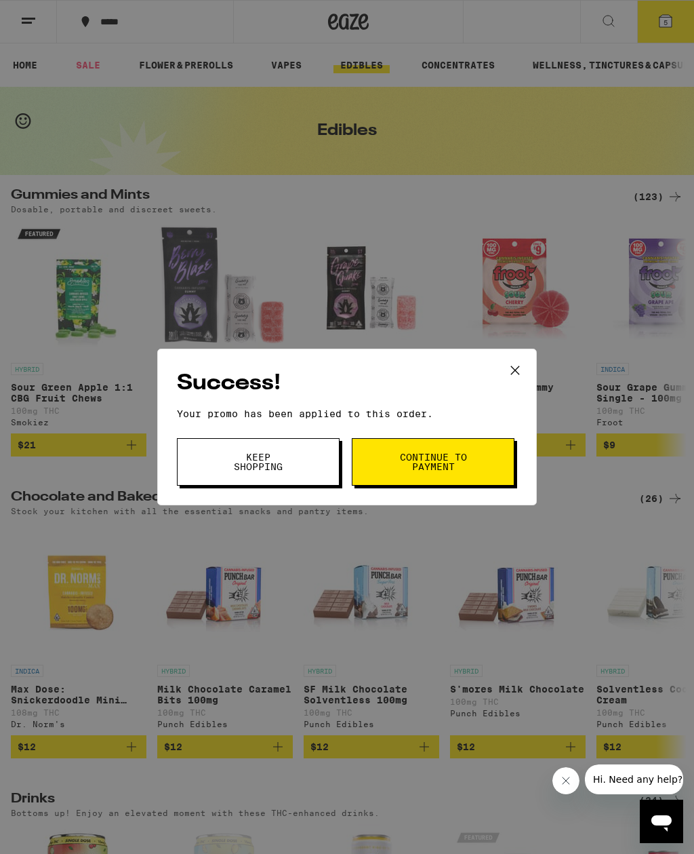
click at [319, 464] on button "Keep Shopping" at bounding box center [258, 461] width 163 height 47
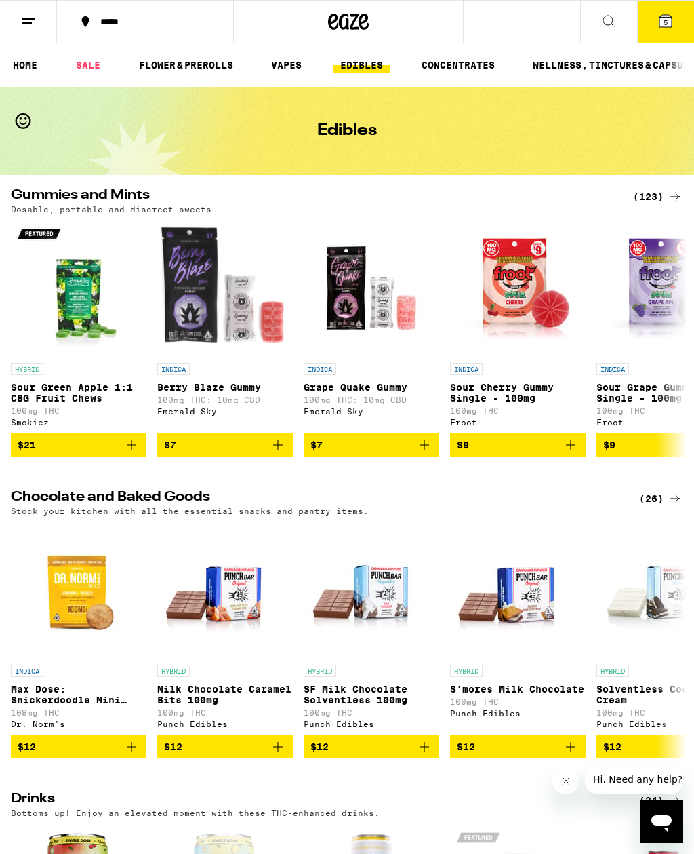
click at [671, 24] on icon at bounding box center [666, 21] width 12 height 12
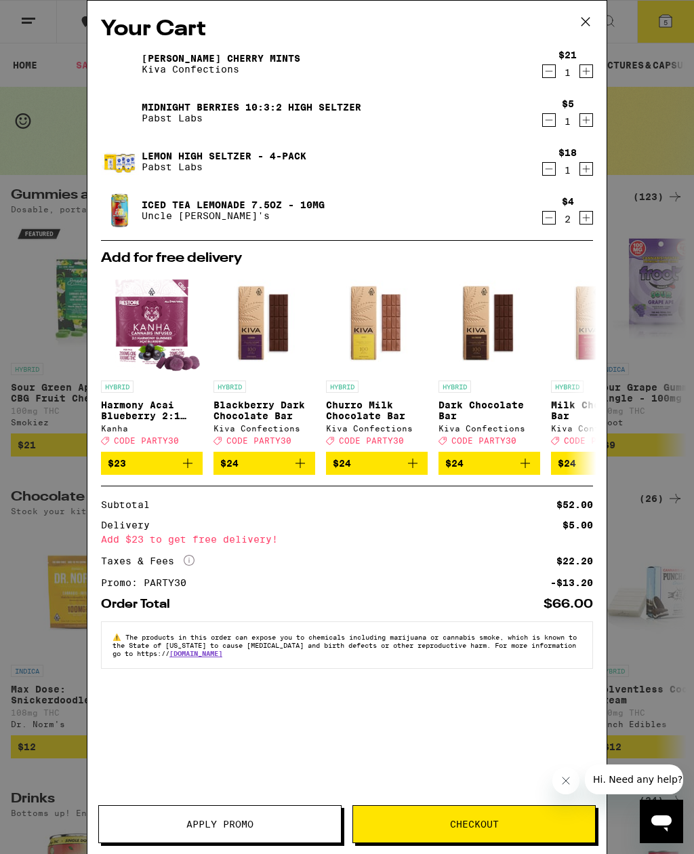
click at [444, 823] on span "Checkout" at bounding box center [474, 823] width 242 height 9
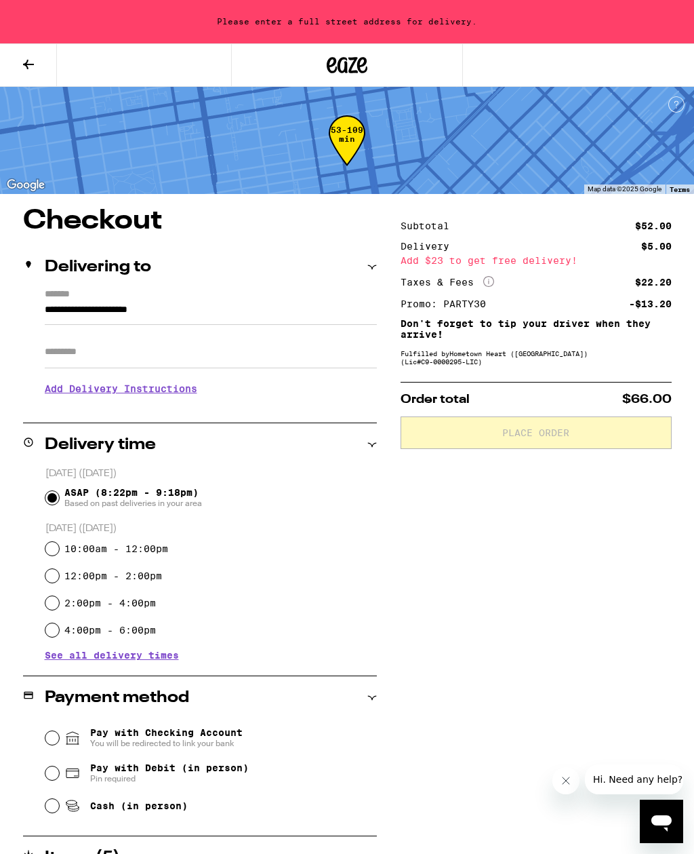
click at [370, 441] on icon at bounding box center [372, 444] width 9 height 9
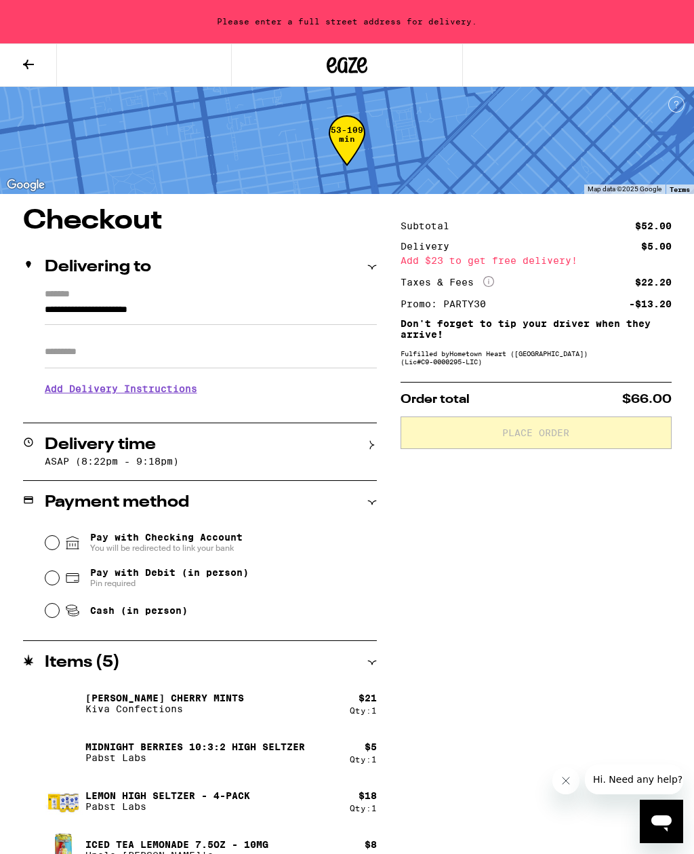
click at [375, 437] on div "Delivery time" at bounding box center [200, 445] width 354 height 16
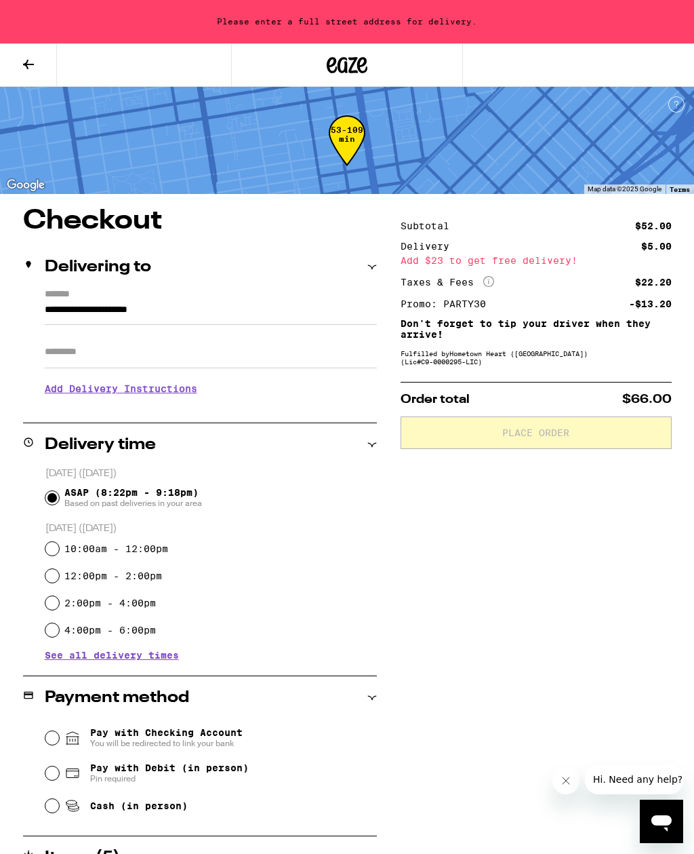
click at [170, 660] on span "See all delivery times" at bounding box center [112, 654] width 134 height 9
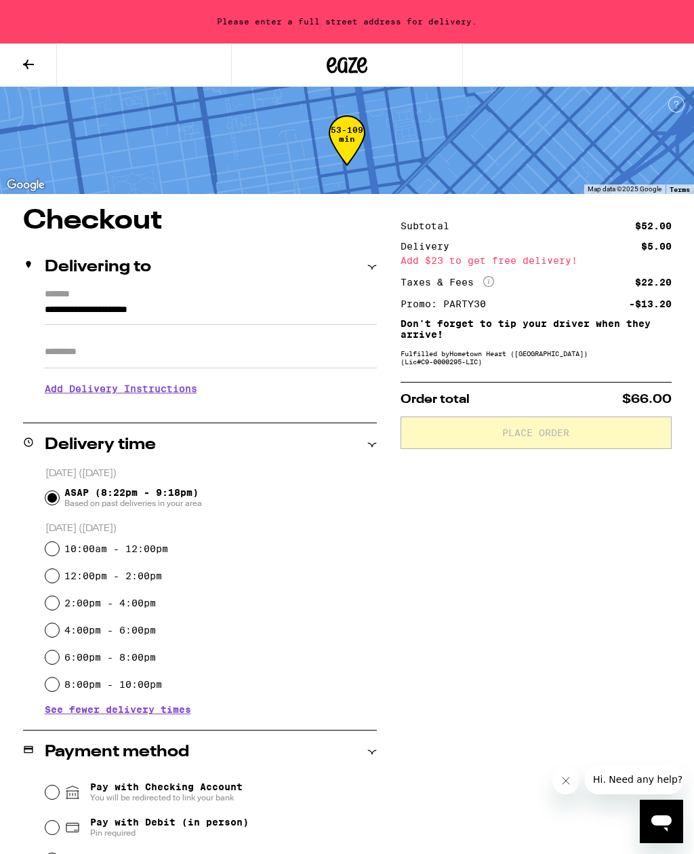
click at [302, 313] on input "**********" at bounding box center [211, 313] width 332 height 23
click at [312, 321] on input "**********" at bounding box center [211, 313] width 332 height 23
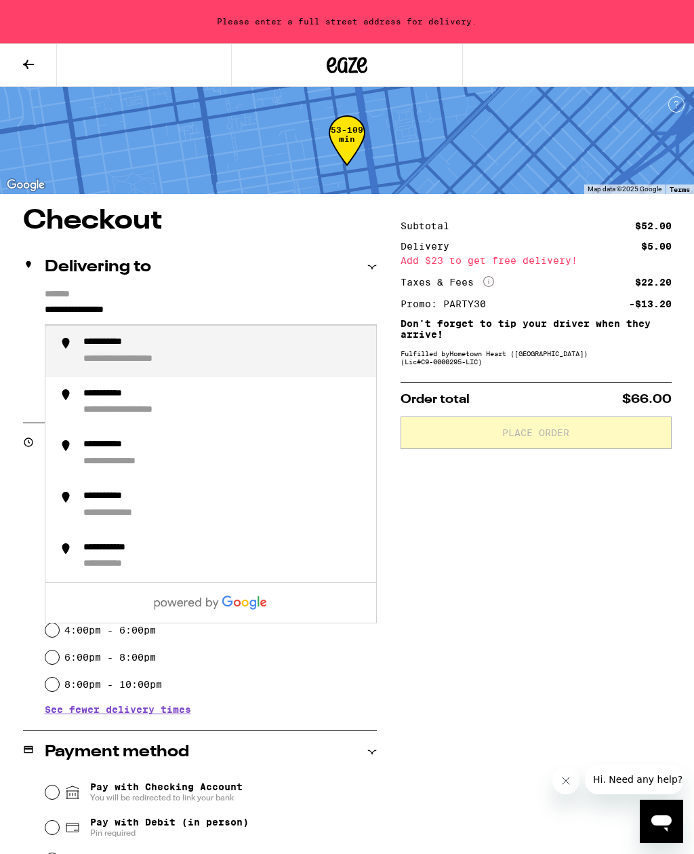
click at [317, 340] on div "**********" at bounding box center [224, 351] width 282 height 30
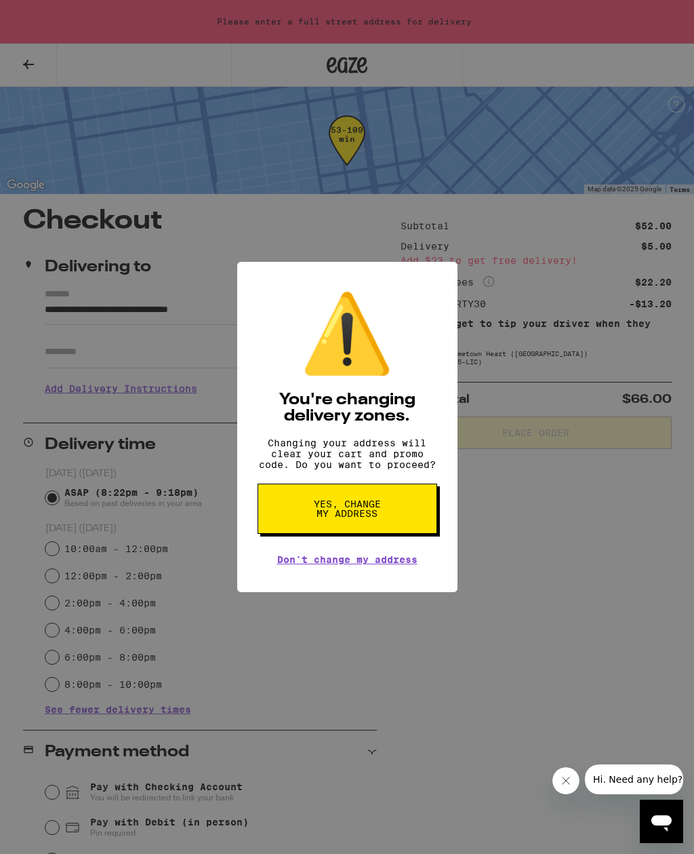
click at [383, 505] on button "Yes, change my address" at bounding box center [348, 509] width 180 height 50
type input "**********"
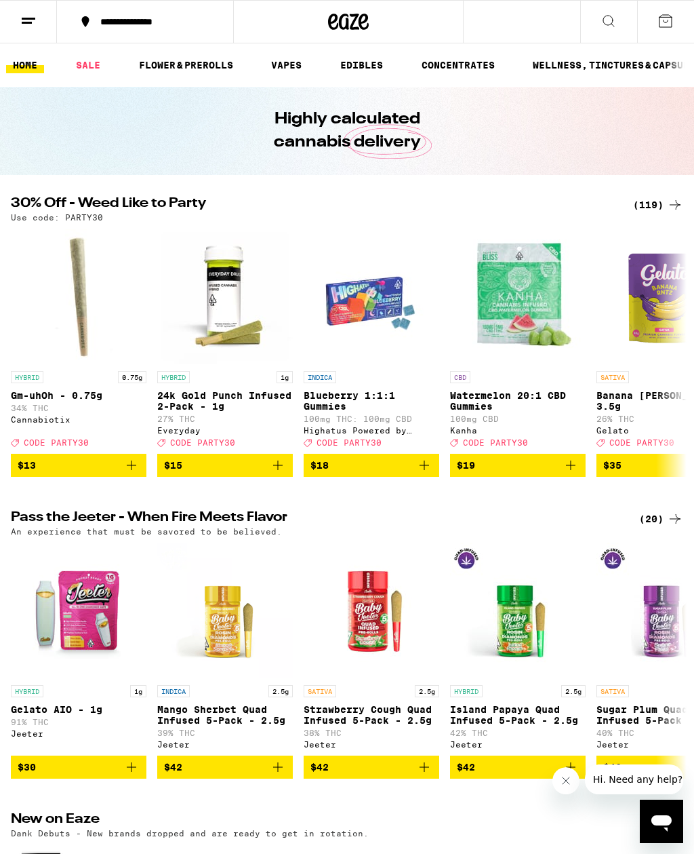
click at [669, 20] on icon at bounding box center [666, 21] width 16 height 16
